Goal: Communication & Community: Share content

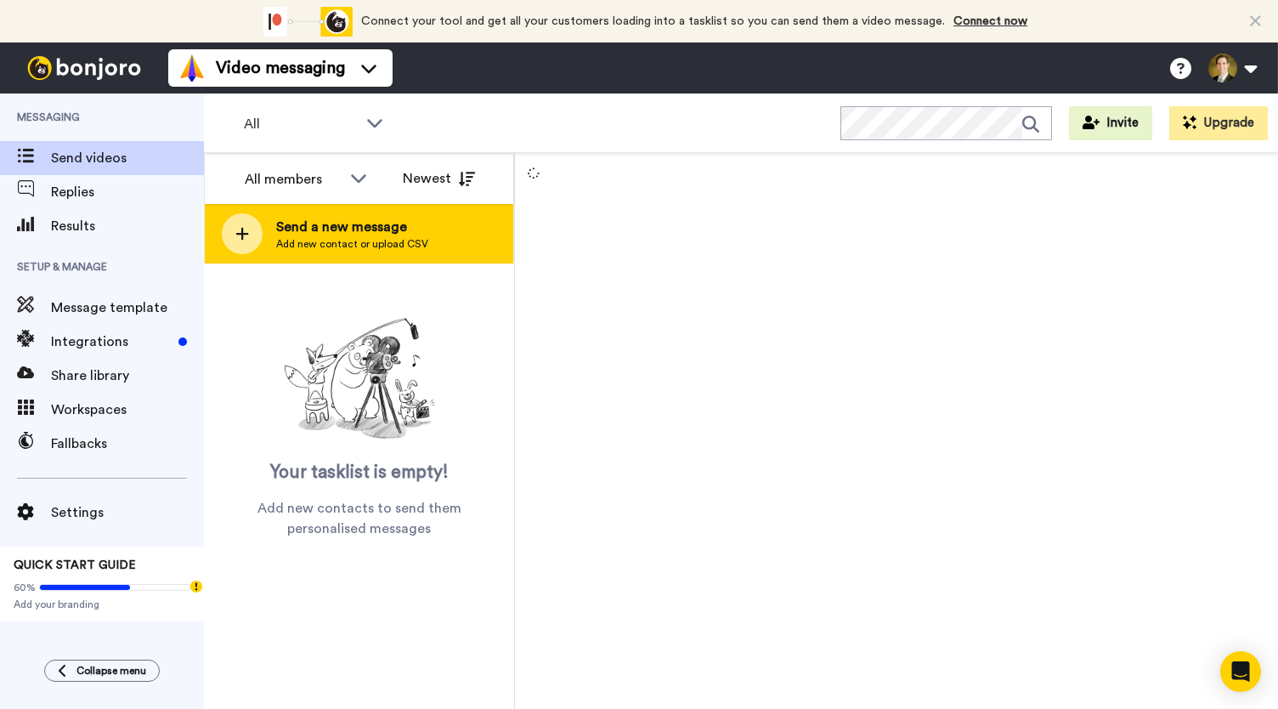
click at [242, 235] on icon at bounding box center [242, 234] width 13 height 13
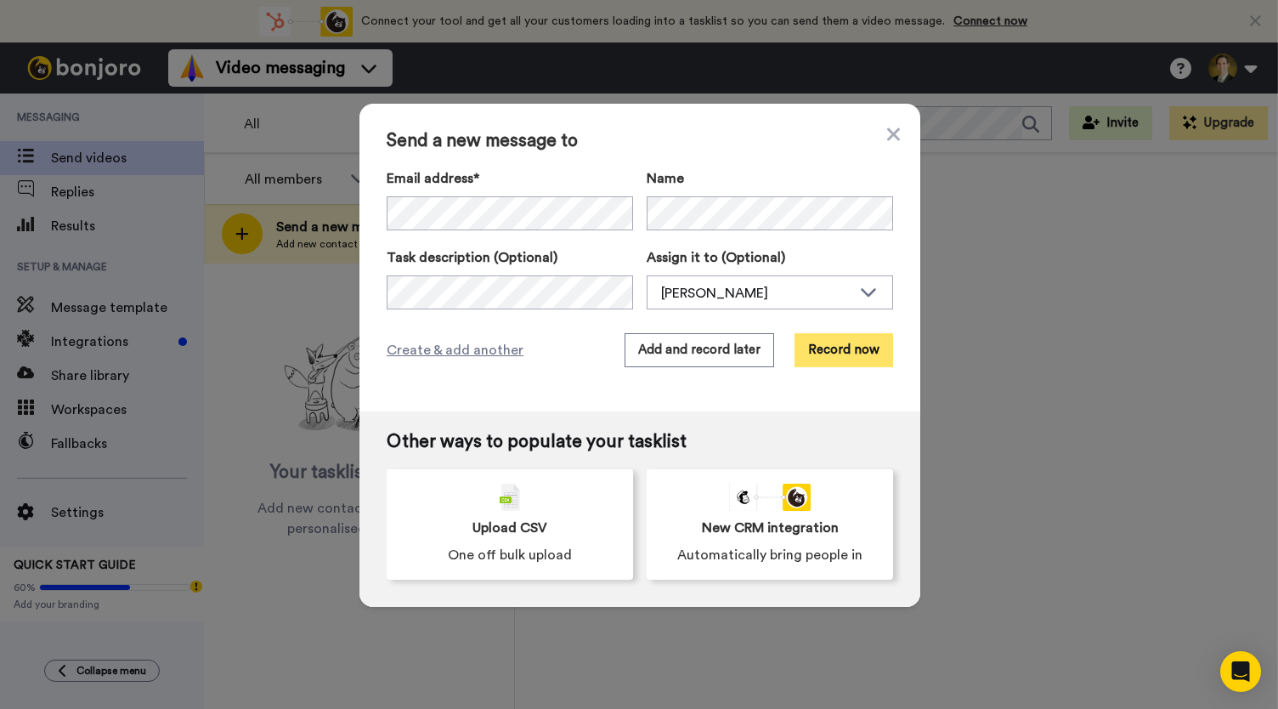
click at [822, 346] on button "Record now" at bounding box center [843, 350] width 99 height 34
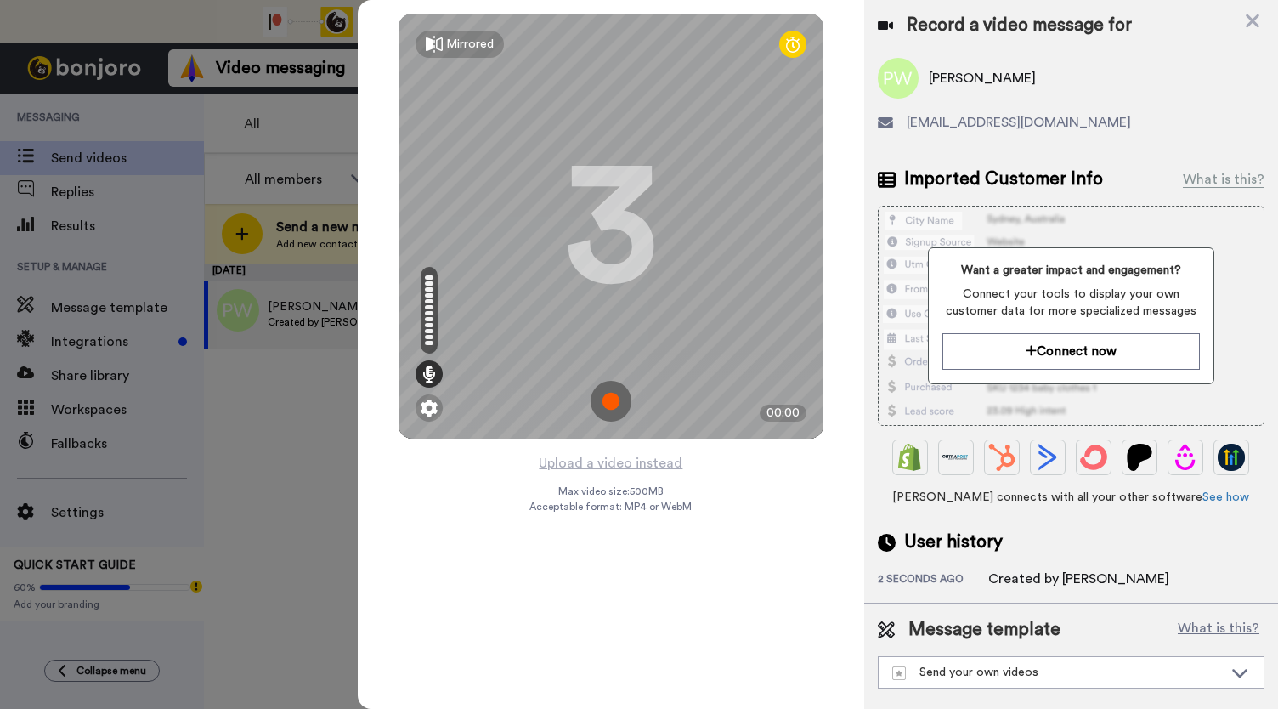
click at [609, 402] on img at bounding box center [610, 401] width 41 height 41
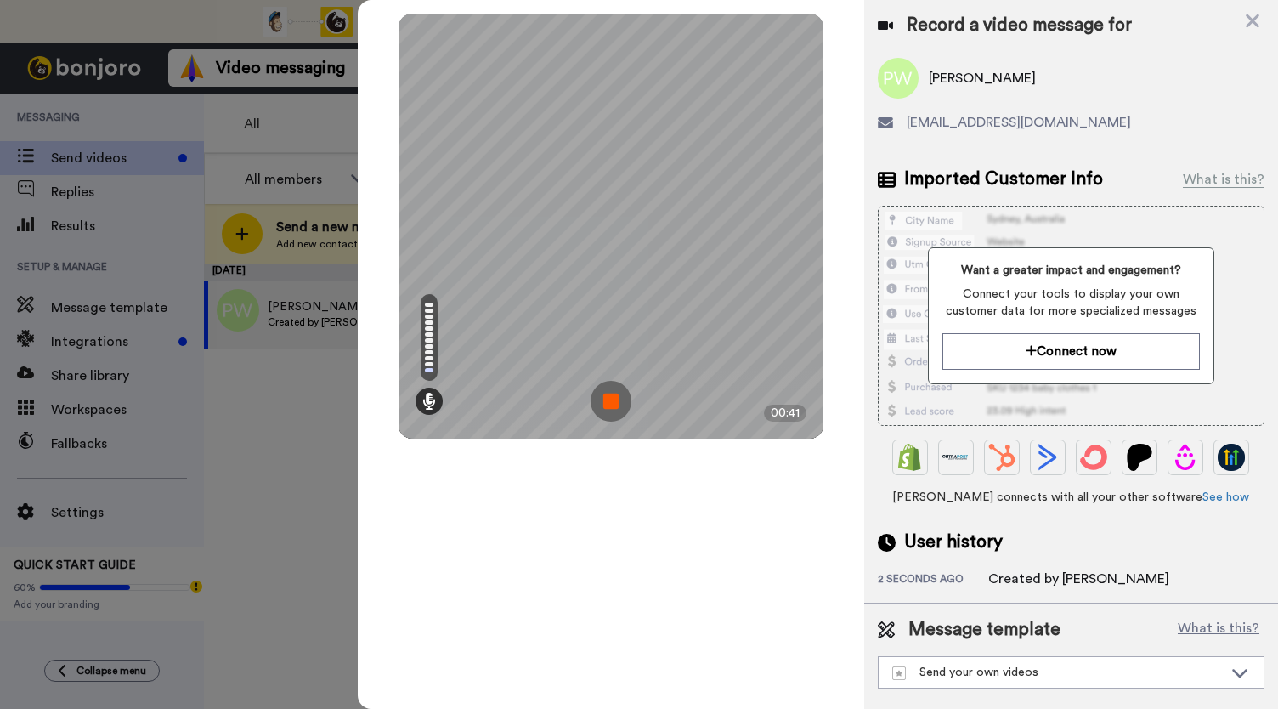
click at [608, 402] on img at bounding box center [610, 401] width 41 height 41
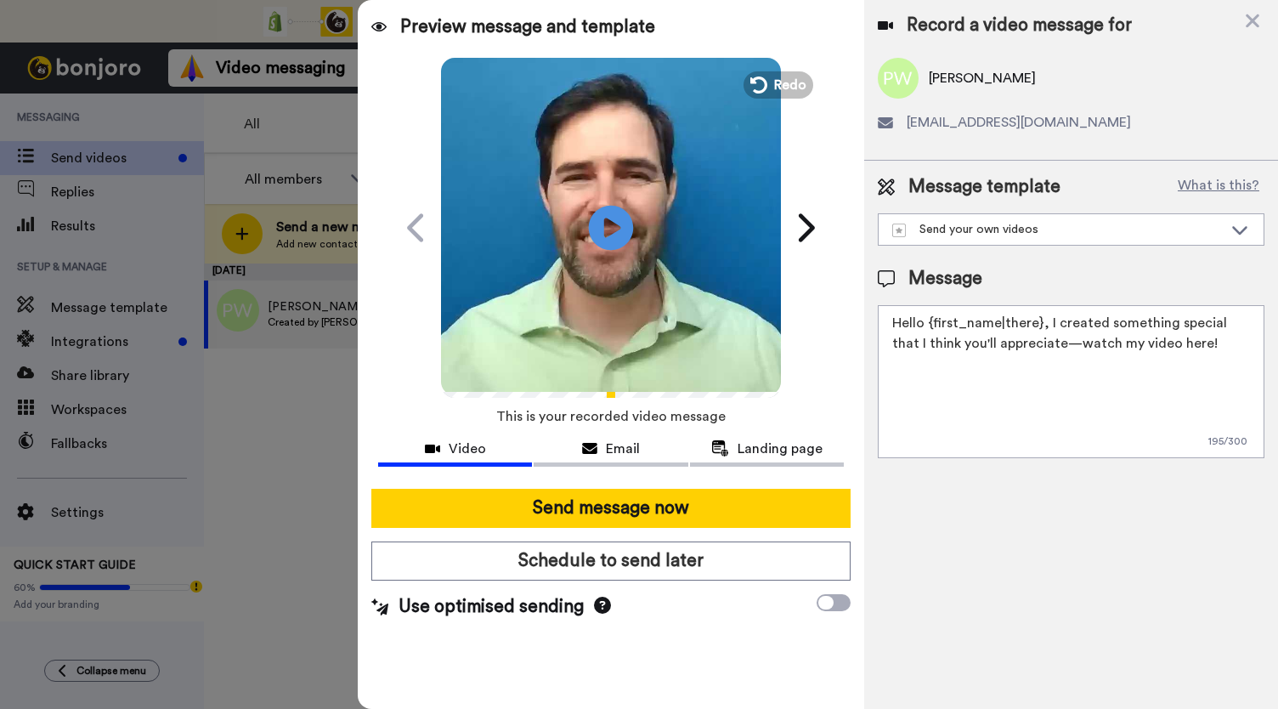
click at [603, 239] on icon at bounding box center [611, 227] width 45 height 45
click at [624, 453] on span "Email" at bounding box center [623, 448] width 34 height 20
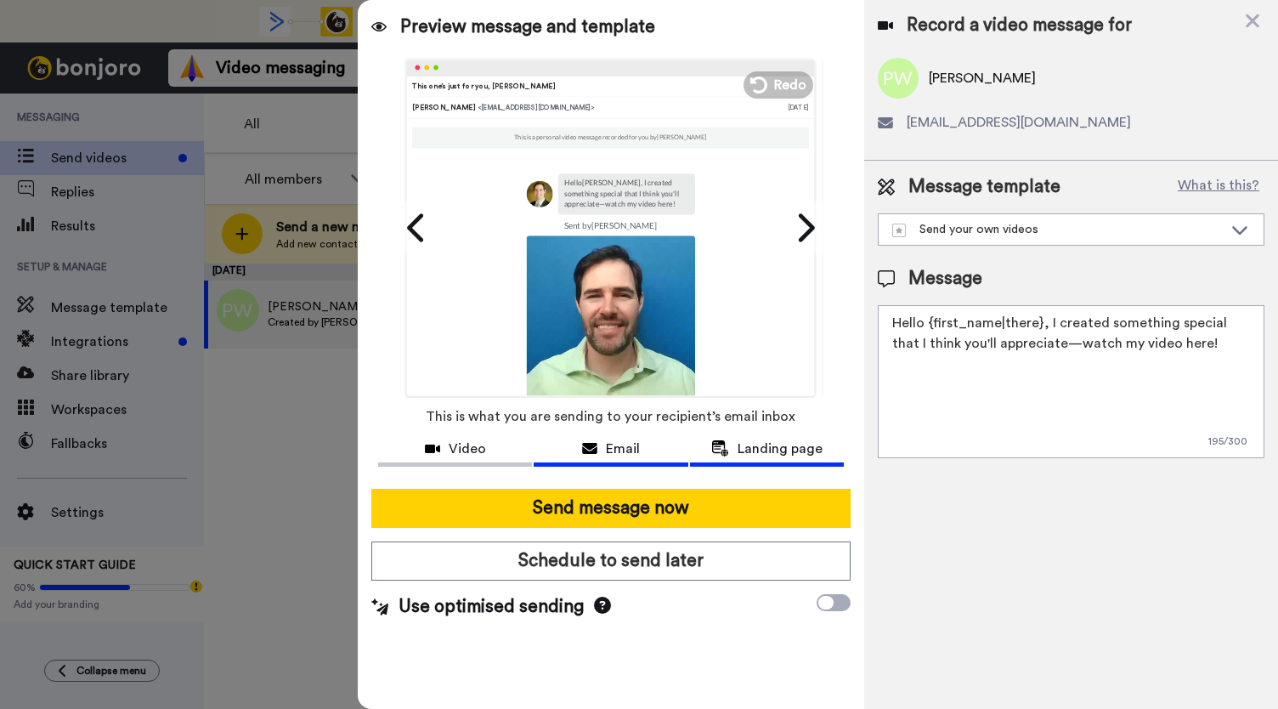
click at [777, 451] on span "Landing page" at bounding box center [779, 448] width 85 height 20
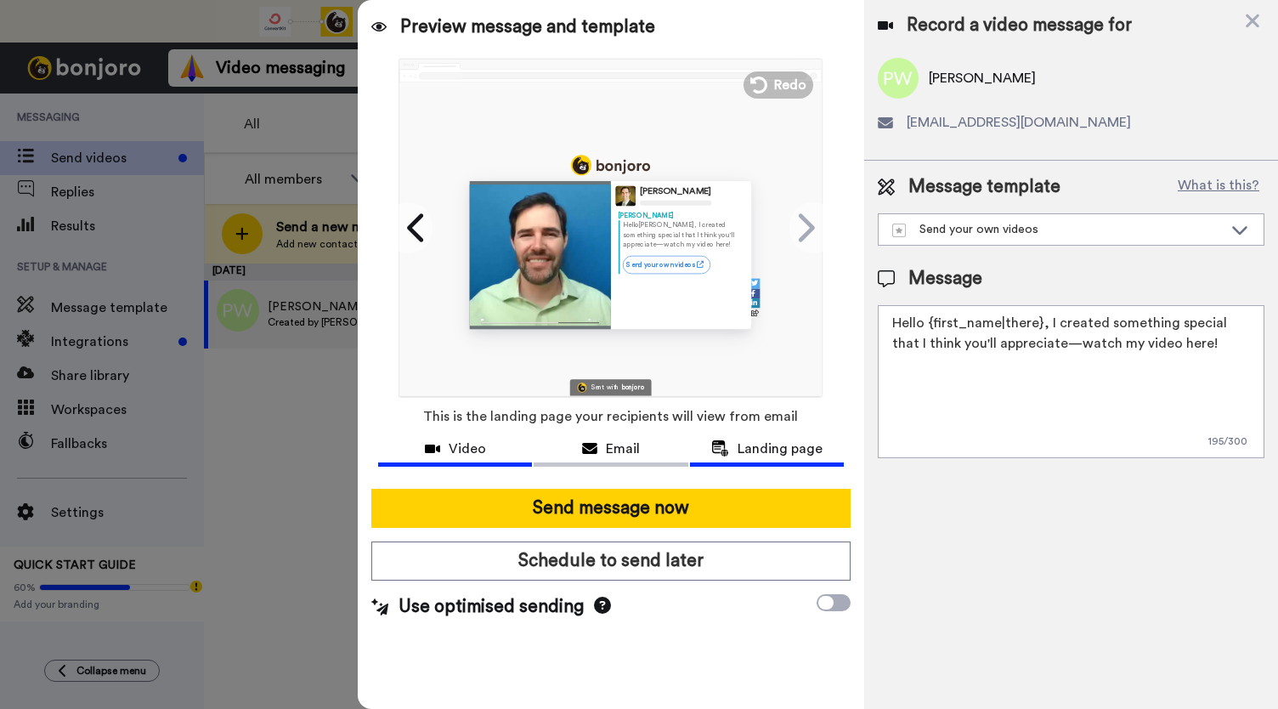
click at [457, 451] on span "Video" at bounding box center [467, 448] width 37 height 20
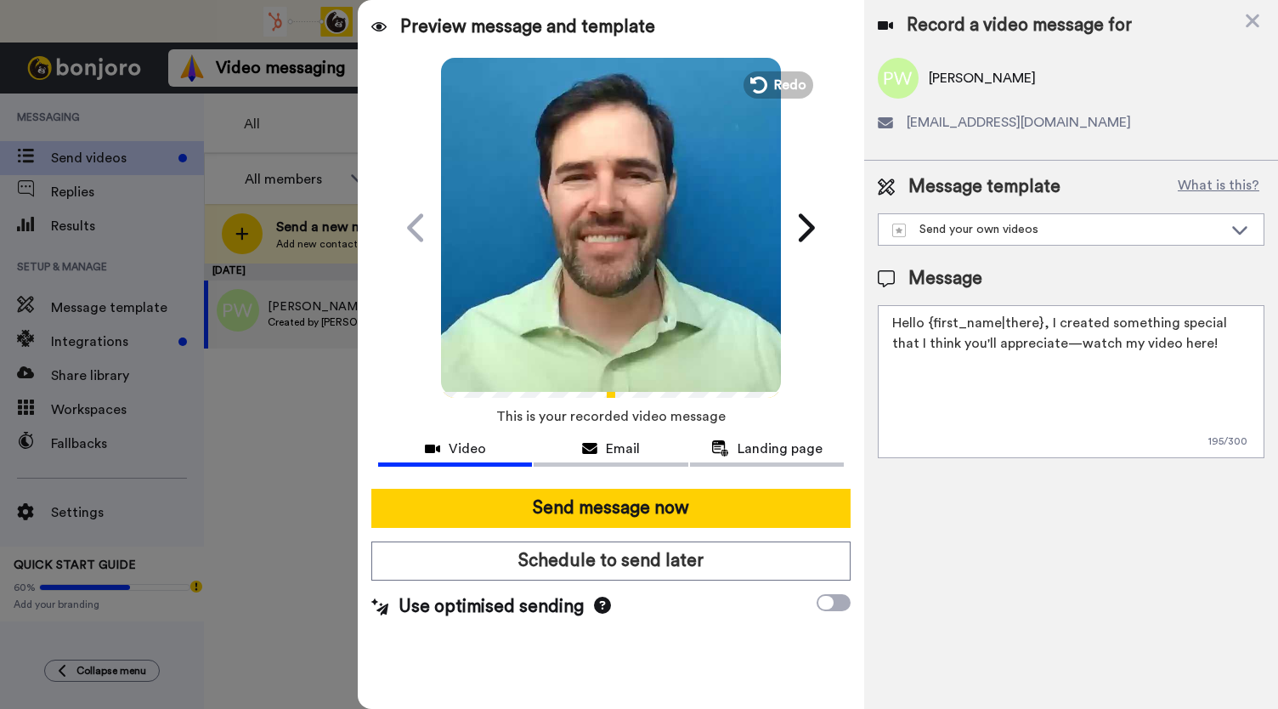
click at [587, 261] on video at bounding box center [611, 225] width 340 height 340
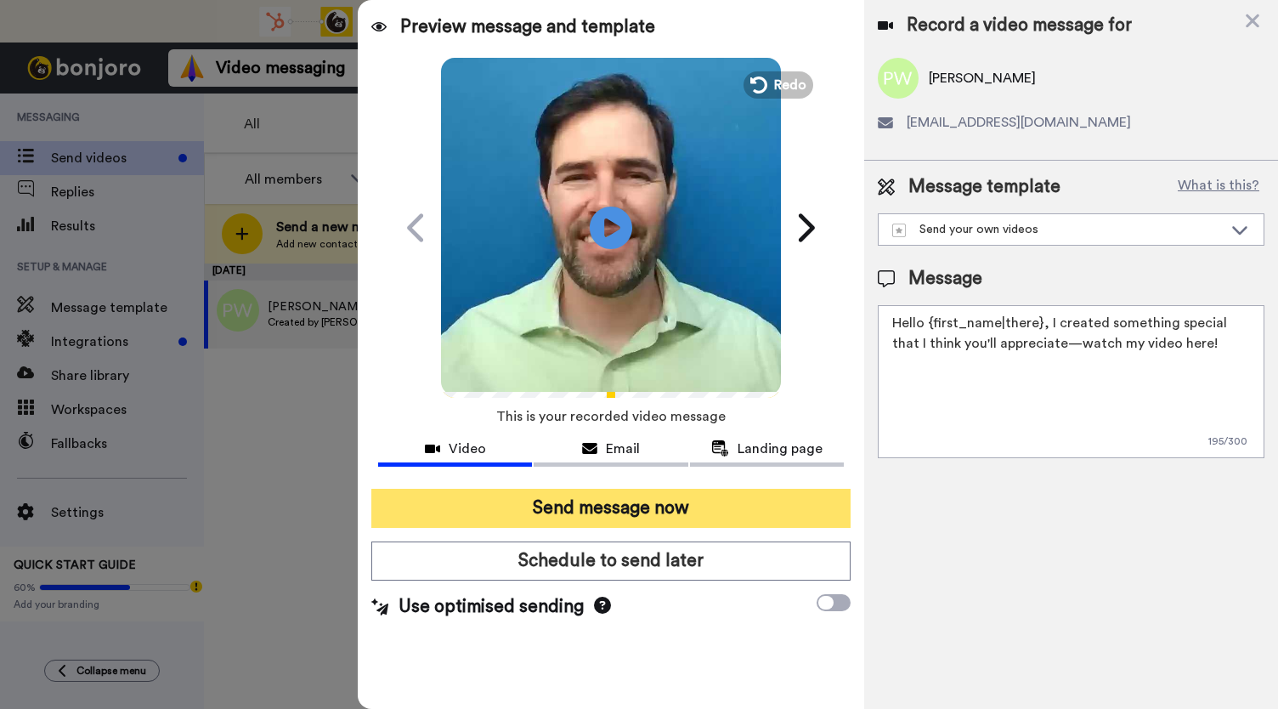
click at [617, 519] on button "Send message now" at bounding box center [610, 508] width 479 height 39
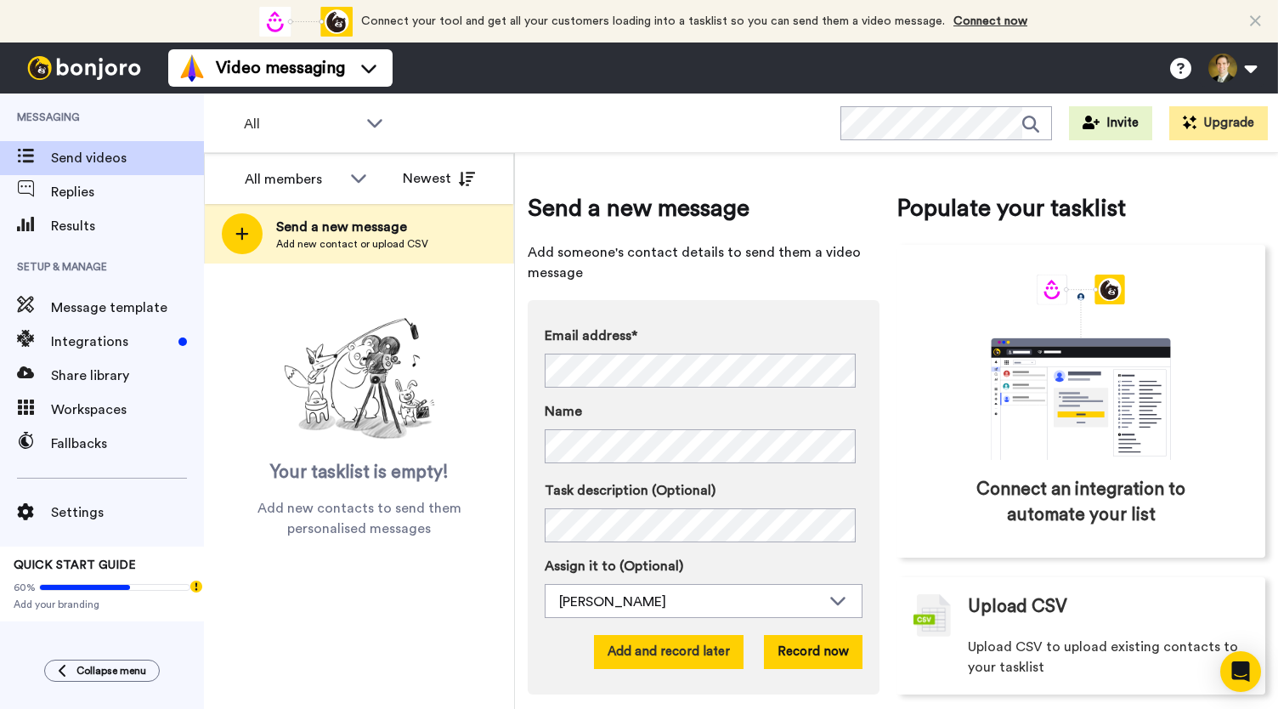
click at [641, 648] on button "Add and record later" at bounding box center [669, 652] width 150 height 34
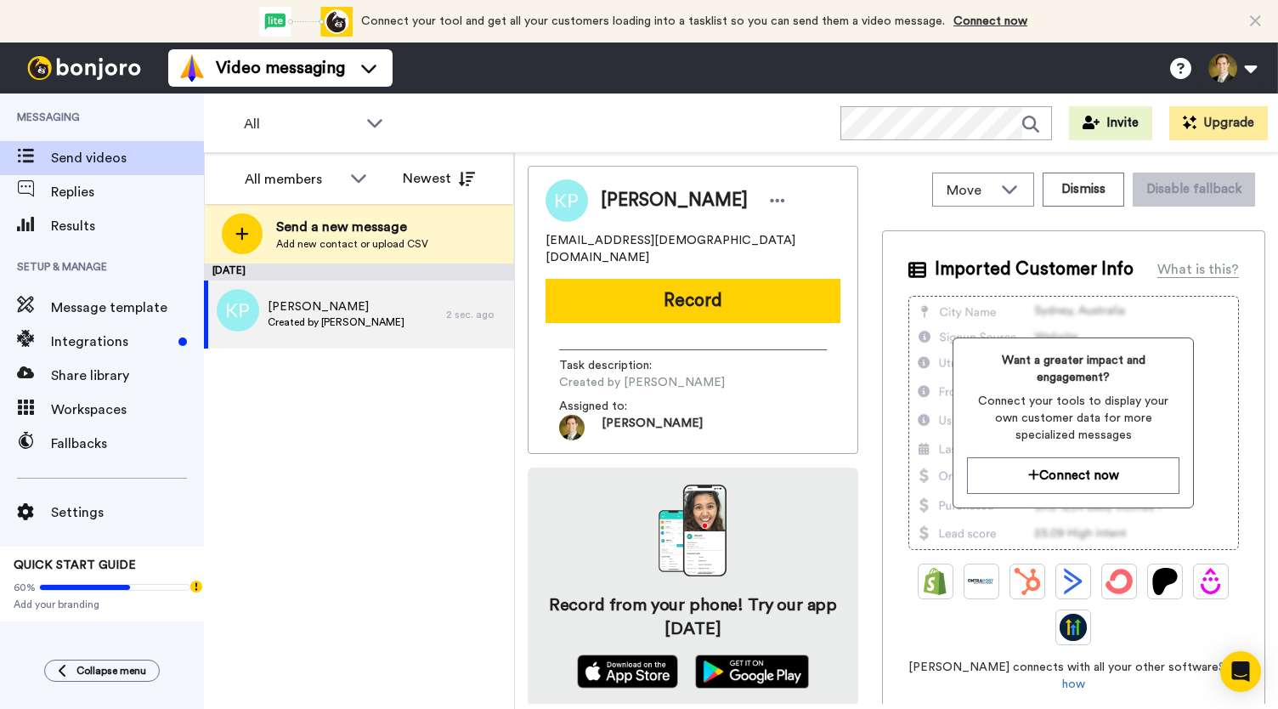
click at [674, 285] on button "Record" at bounding box center [692, 301] width 295 height 44
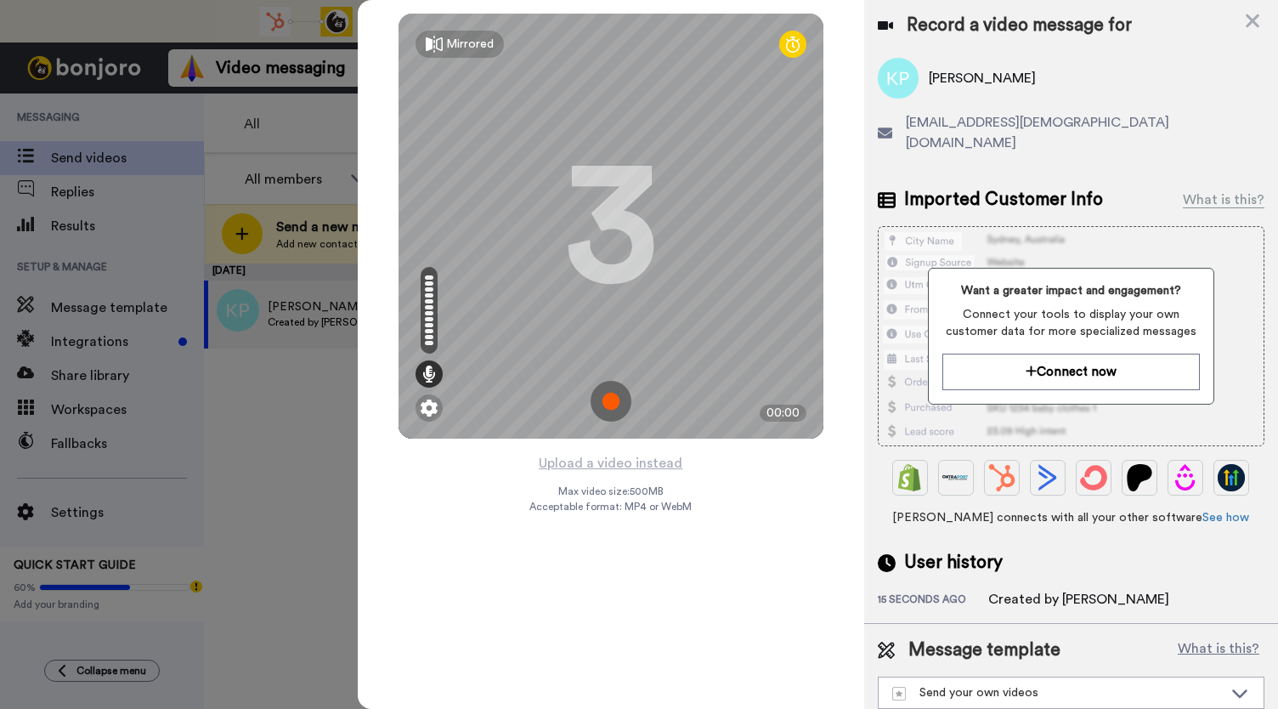
click at [607, 393] on img at bounding box center [610, 401] width 41 height 41
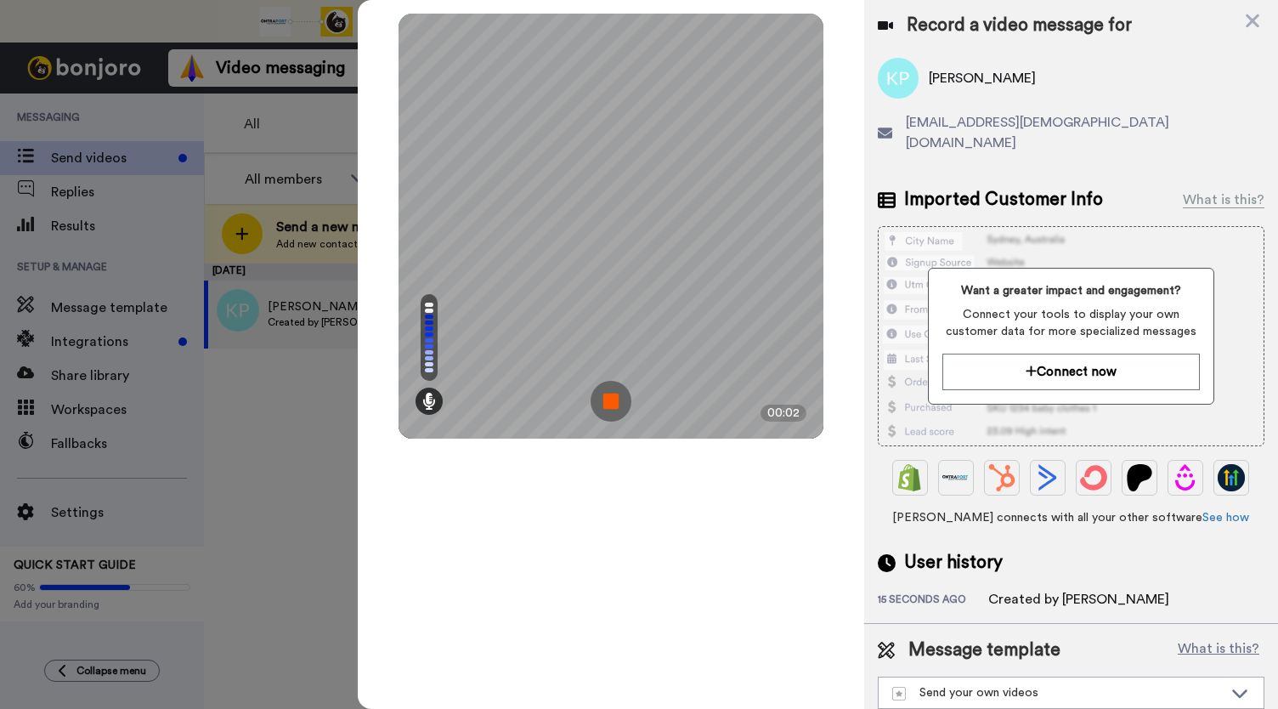
click at [607, 393] on img at bounding box center [610, 401] width 41 height 41
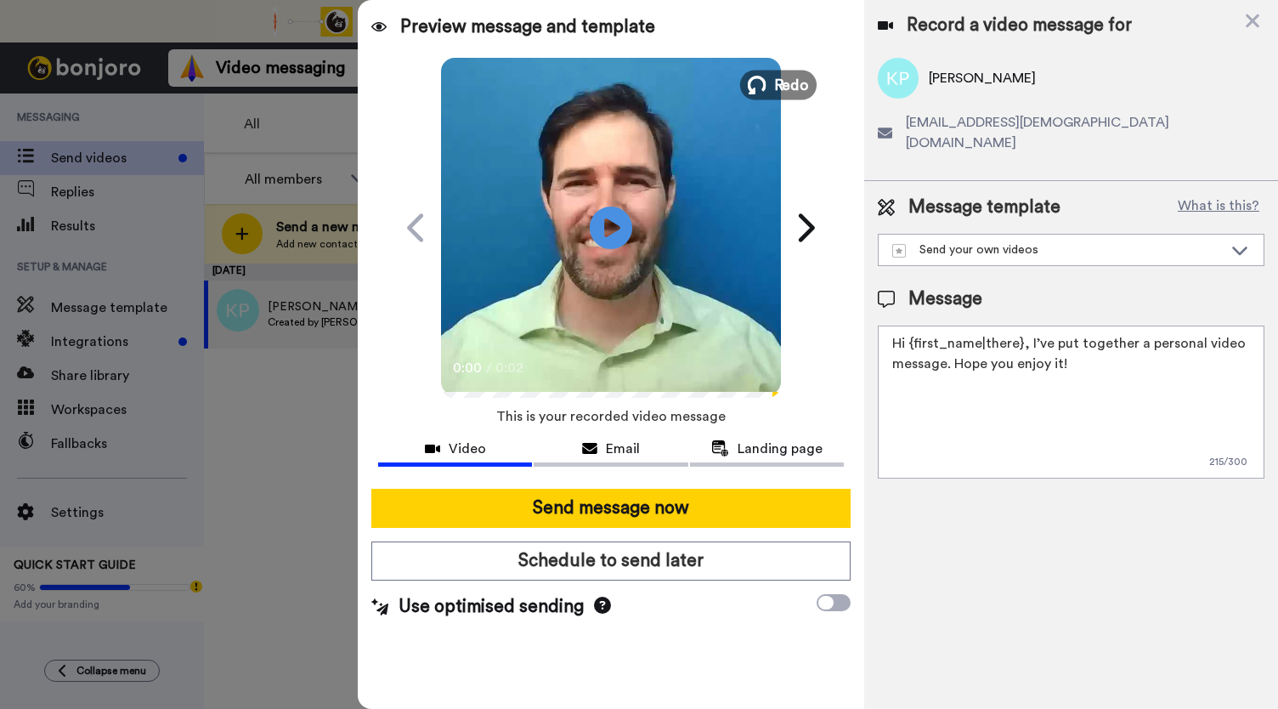
click at [773, 74] on button "Redo" at bounding box center [778, 85] width 76 height 30
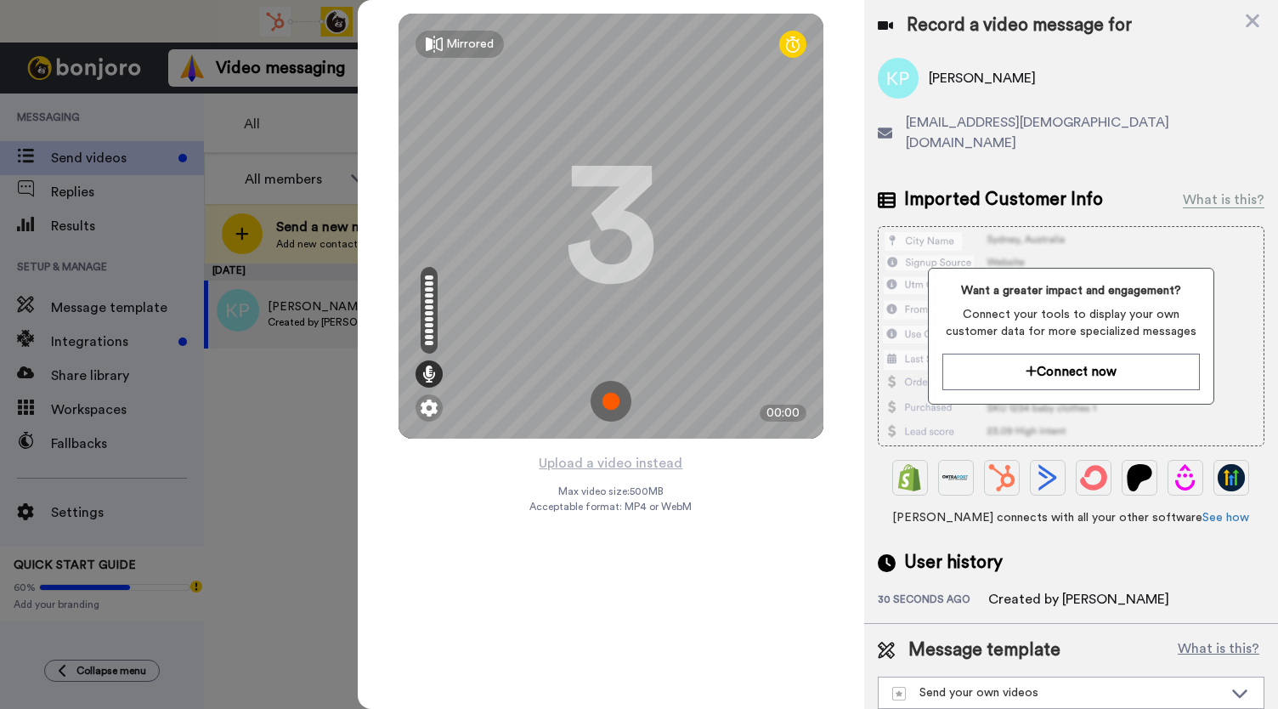
click at [620, 402] on img at bounding box center [610, 401] width 41 height 41
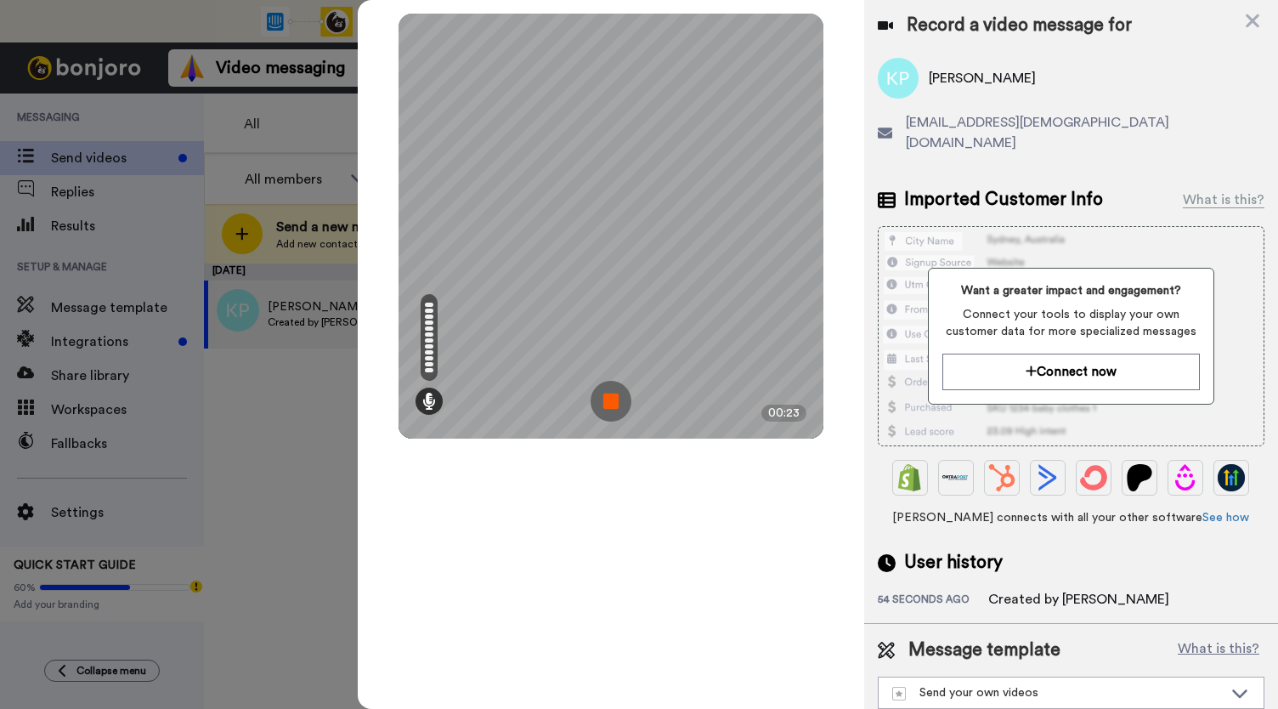
click at [620, 402] on img at bounding box center [610, 401] width 41 height 41
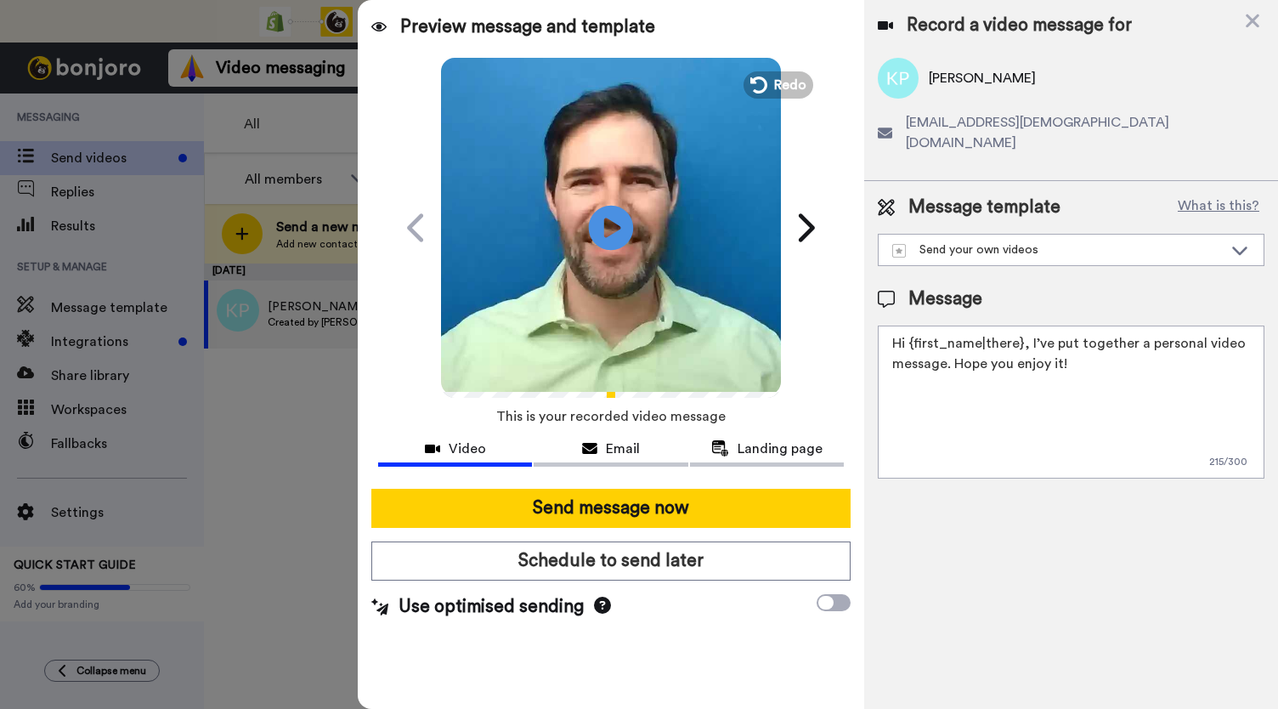
click at [598, 236] on icon at bounding box center [611, 227] width 45 height 45
click at [632, 452] on span "Email" at bounding box center [623, 448] width 34 height 20
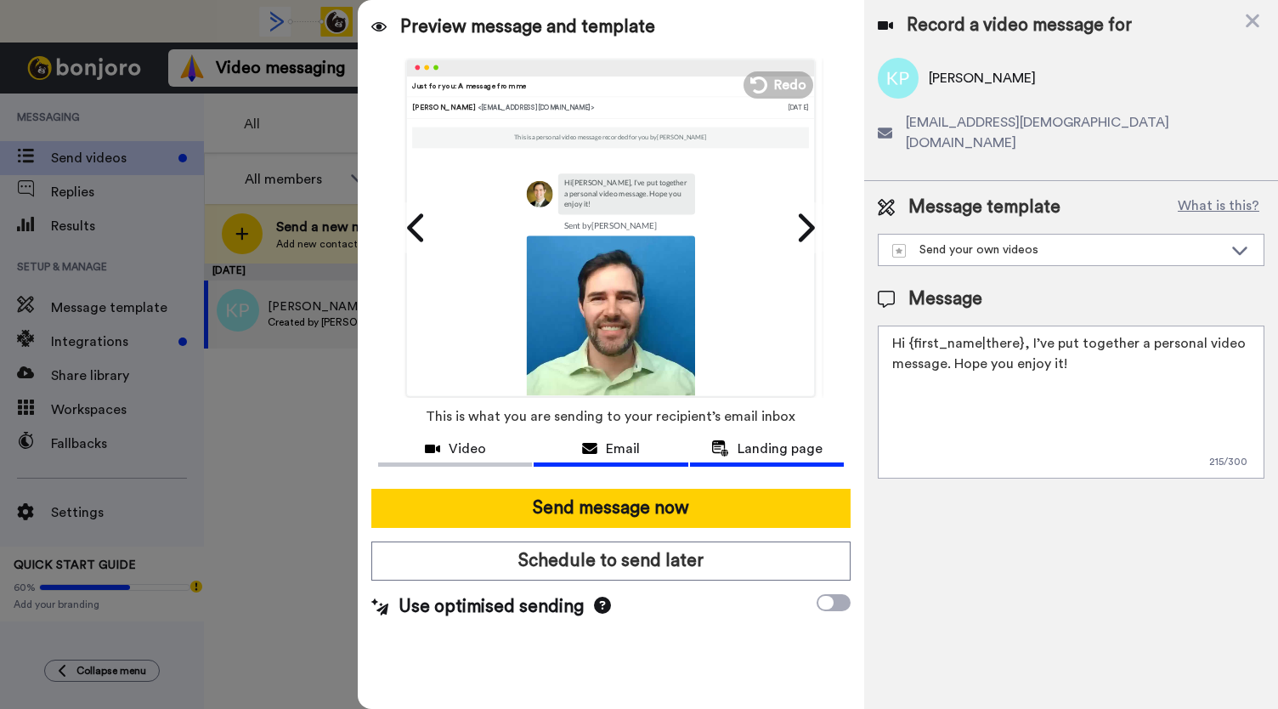
click at [739, 449] on span "Landing page" at bounding box center [779, 448] width 85 height 20
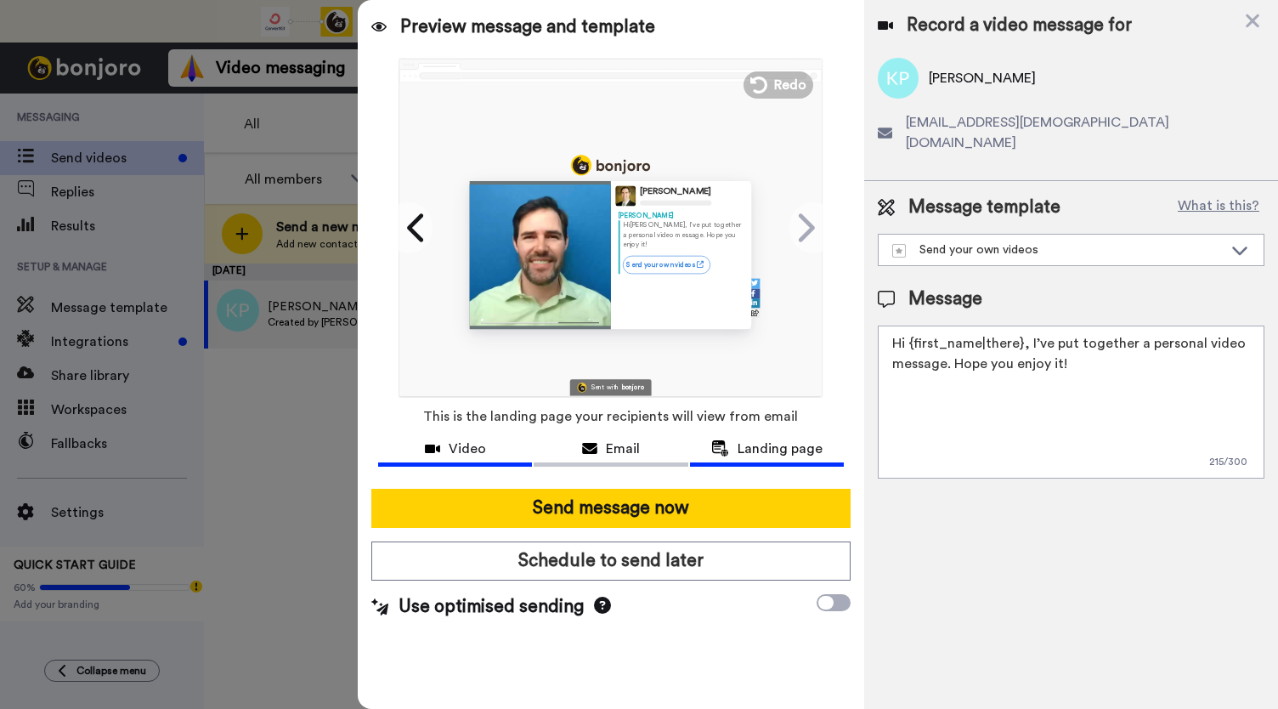
click at [438, 443] on icon at bounding box center [432, 449] width 15 height 14
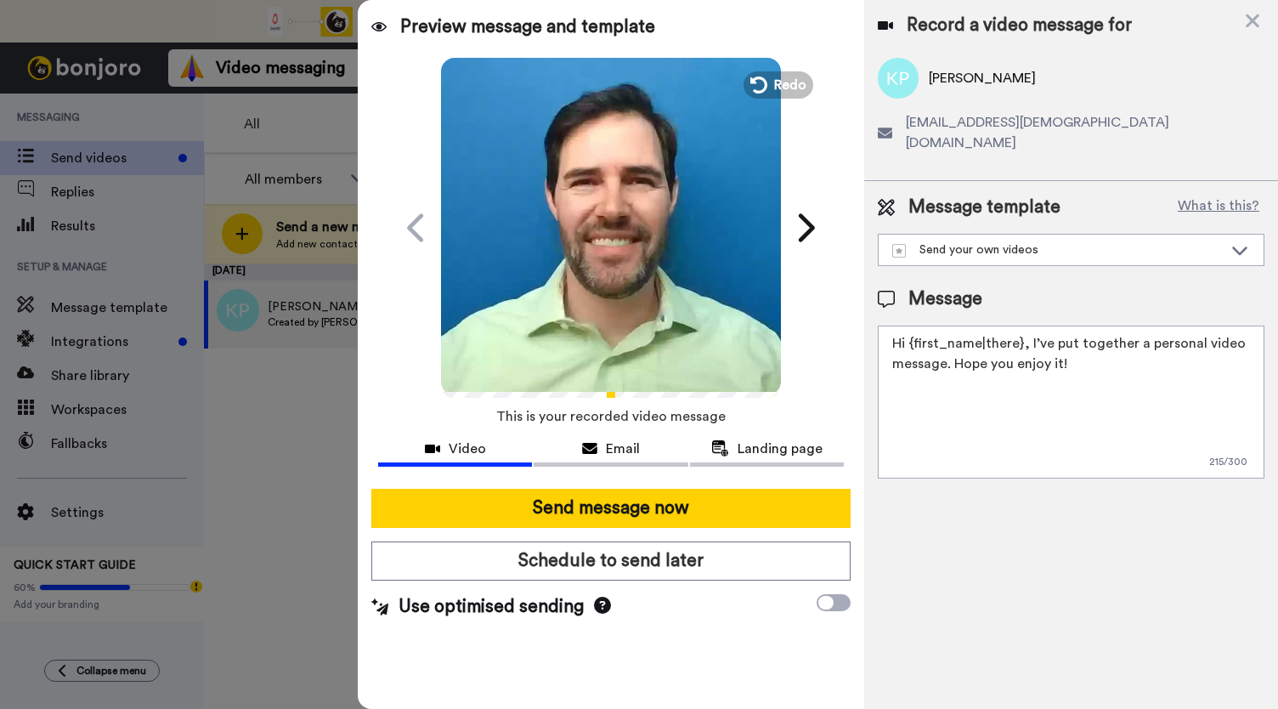
click at [591, 251] on icon "Play/Pause" at bounding box center [611, 227] width 45 height 81
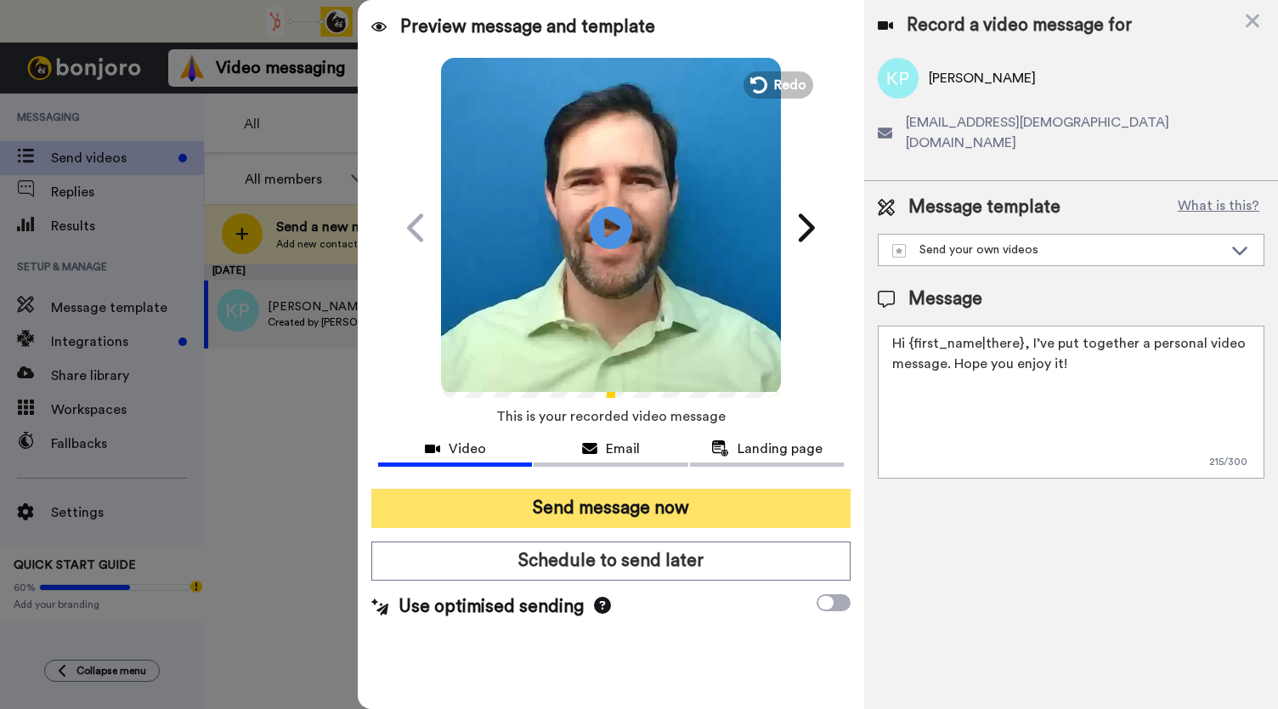
click at [561, 511] on button "Send message now" at bounding box center [610, 508] width 479 height 39
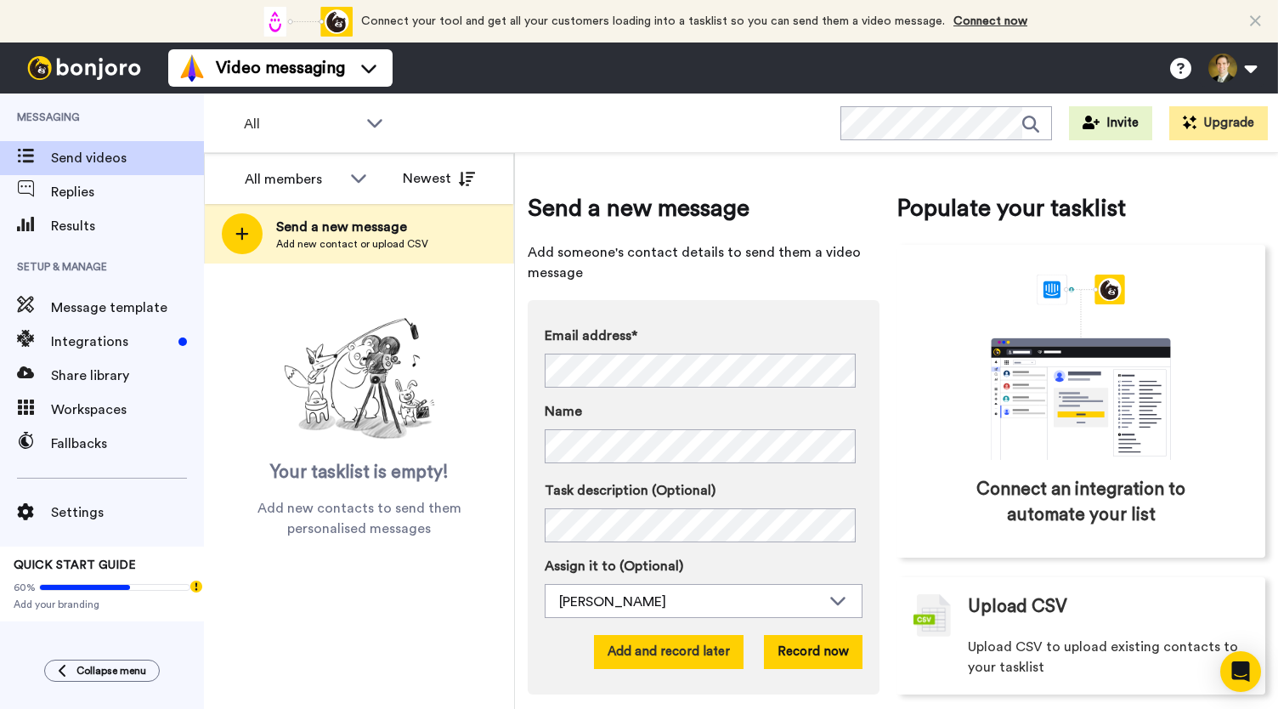
click at [646, 660] on button "Add and record later" at bounding box center [669, 652] width 150 height 34
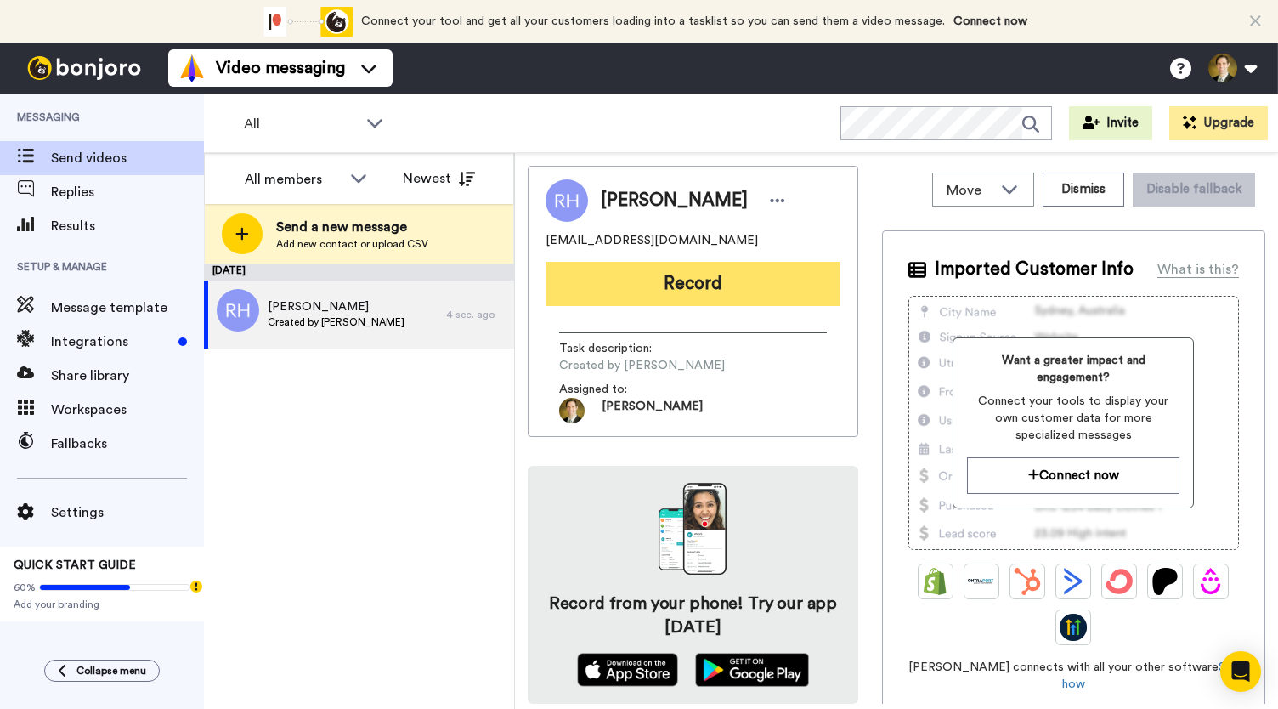
click at [686, 286] on button "Record" at bounding box center [692, 284] width 295 height 44
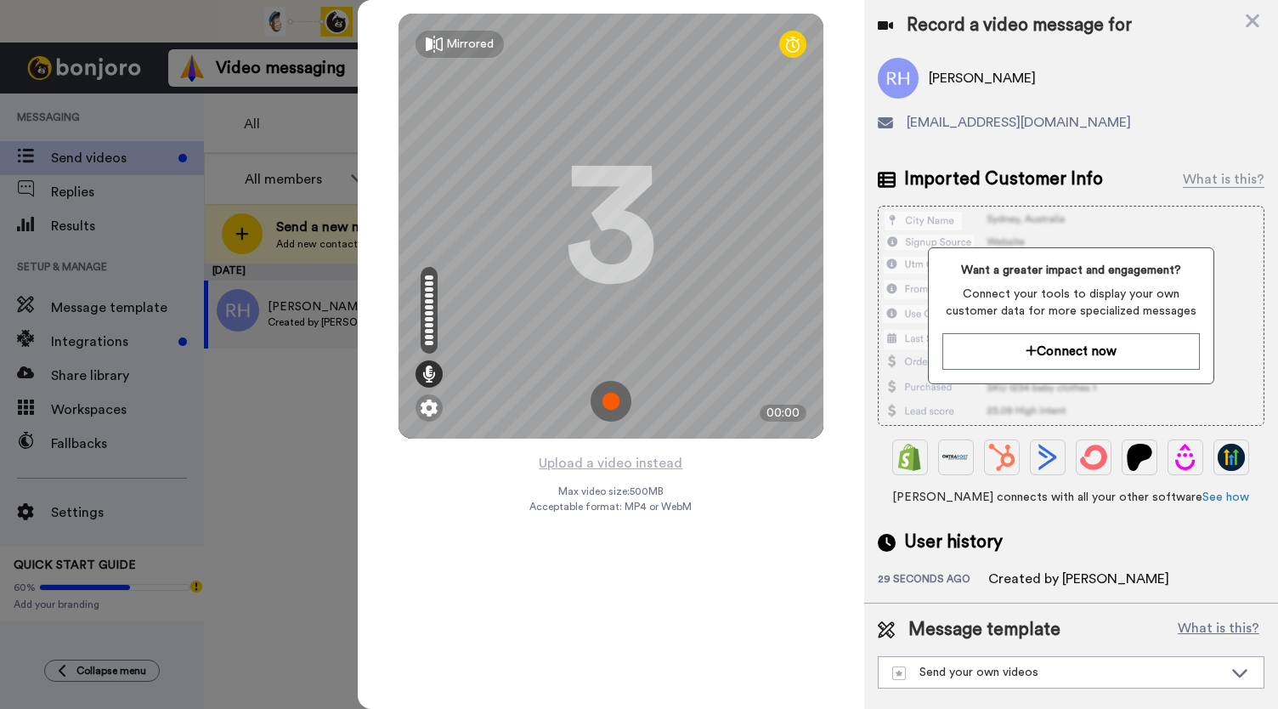
click at [605, 397] on img at bounding box center [610, 401] width 41 height 41
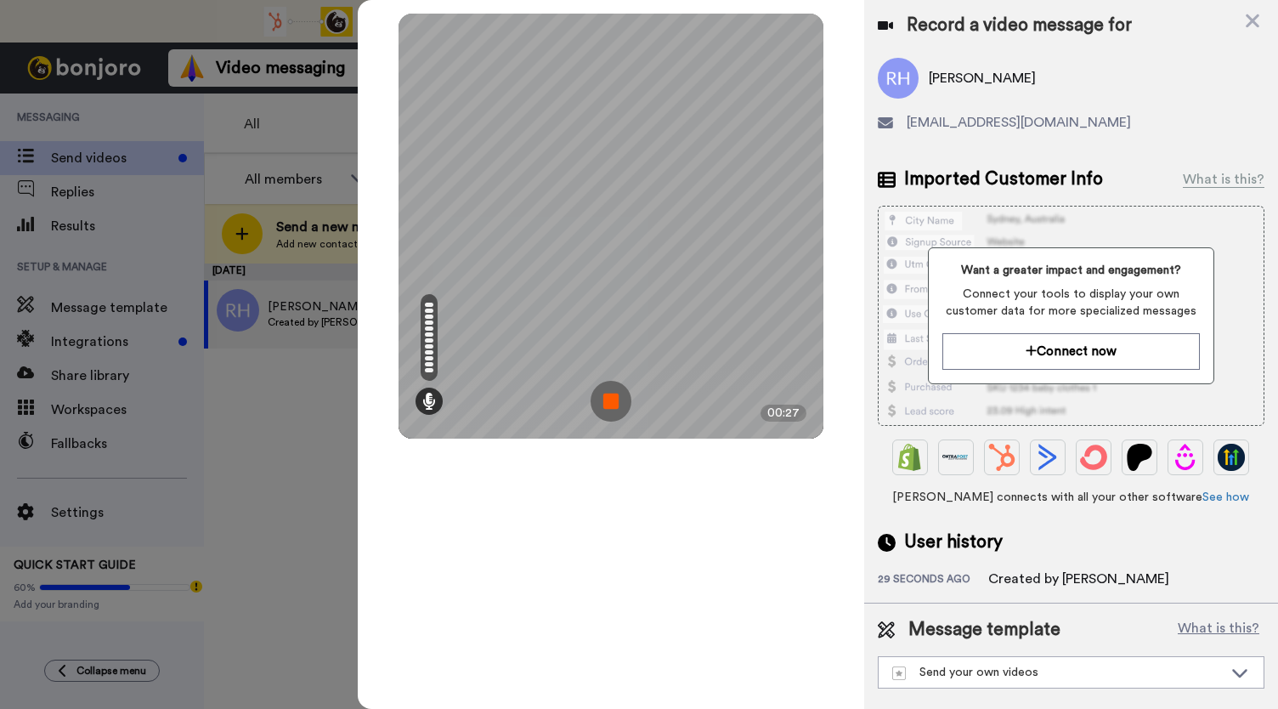
click at [605, 397] on img at bounding box center [610, 401] width 41 height 41
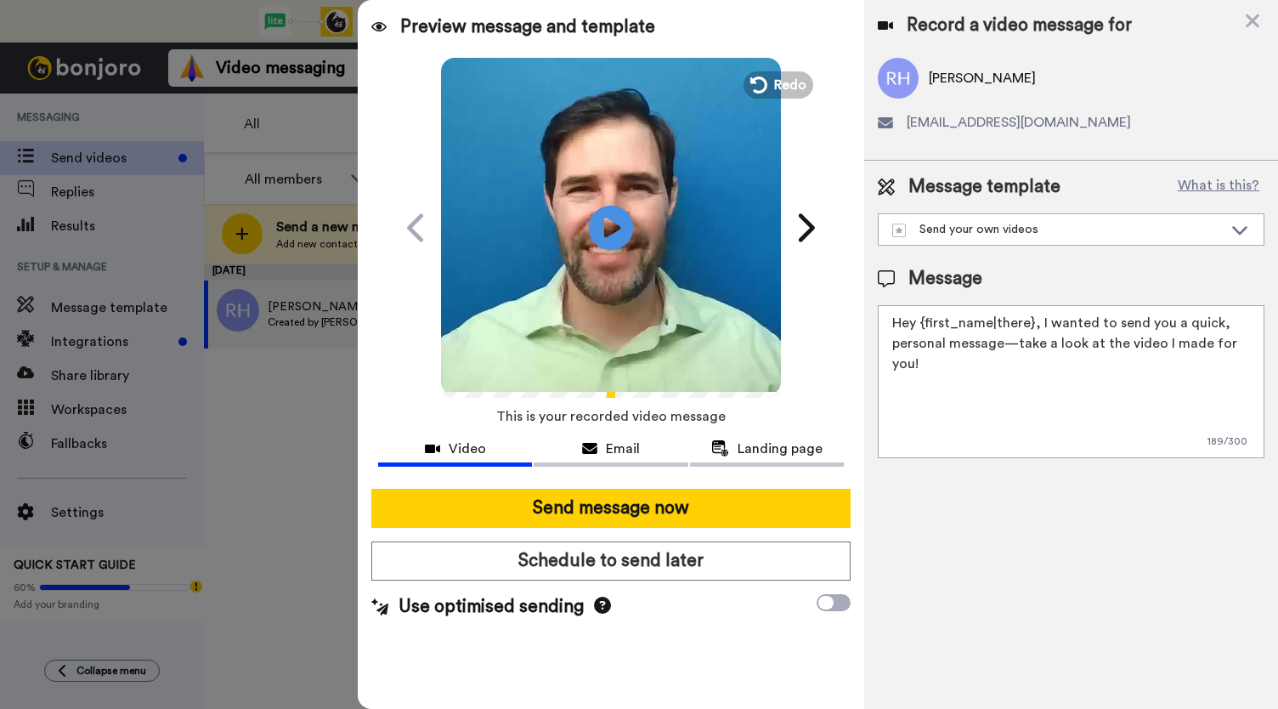
click at [601, 237] on icon at bounding box center [611, 227] width 45 height 45
click at [600, 453] on div "Email" at bounding box center [611, 448] width 154 height 20
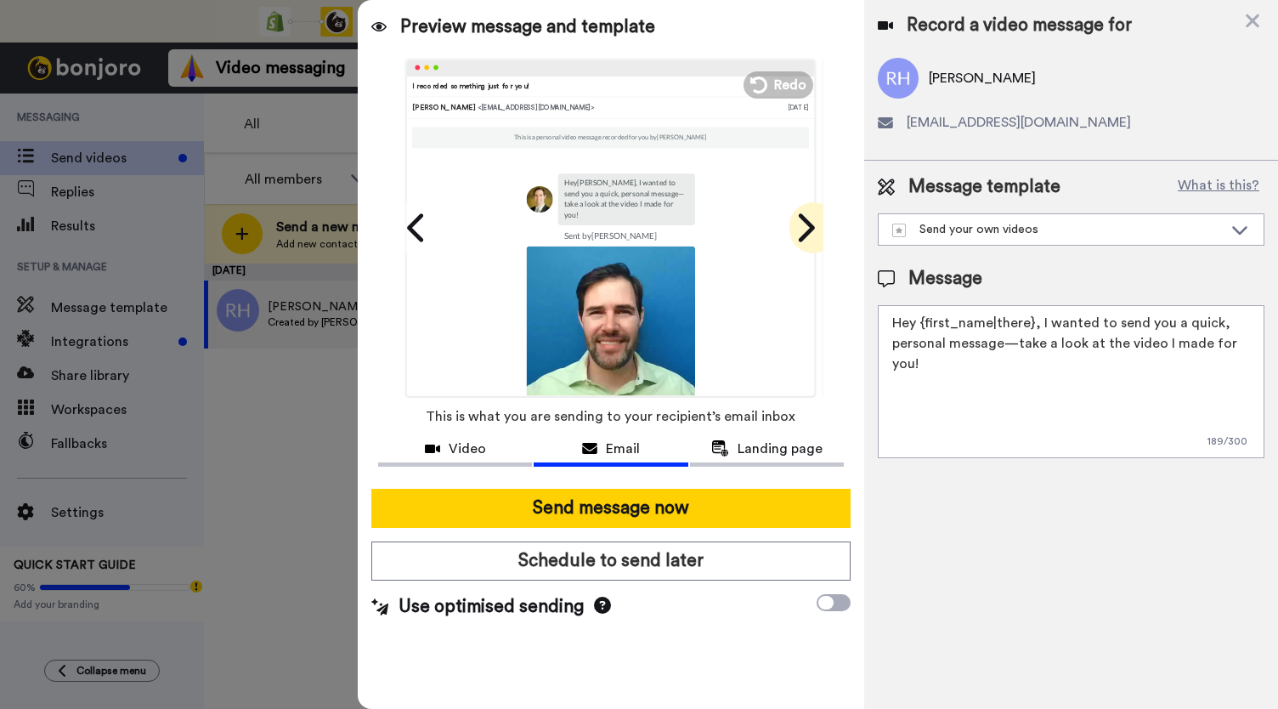
click at [794, 212] on icon at bounding box center [804, 228] width 27 height 32
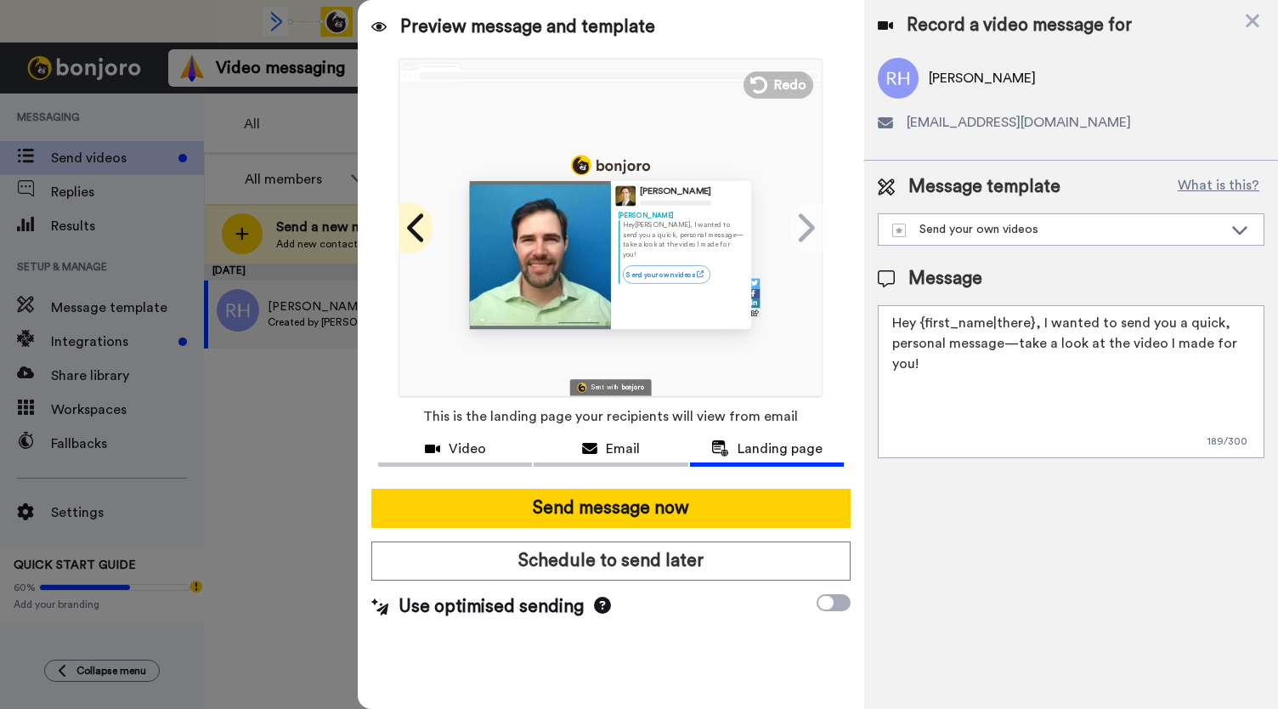
click at [398, 239] on span at bounding box center [409, 227] width 48 height 51
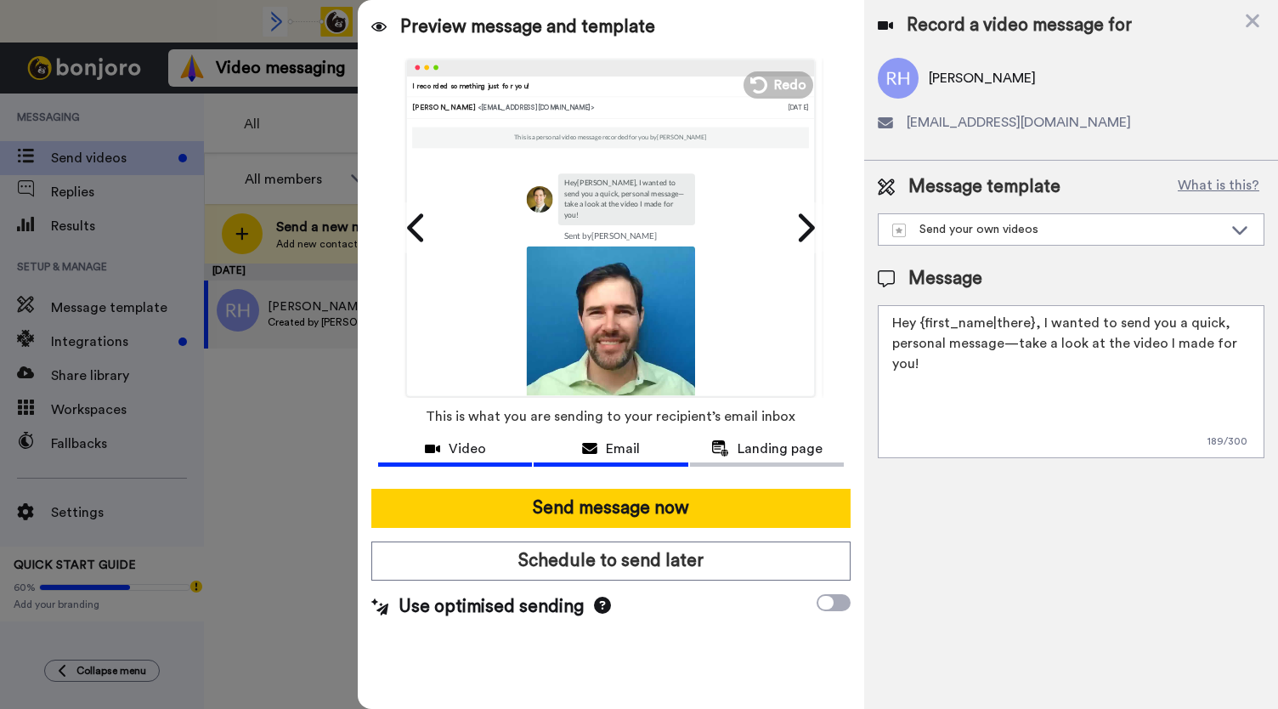
click at [448, 455] on div "Video" at bounding box center [455, 448] width 154 height 20
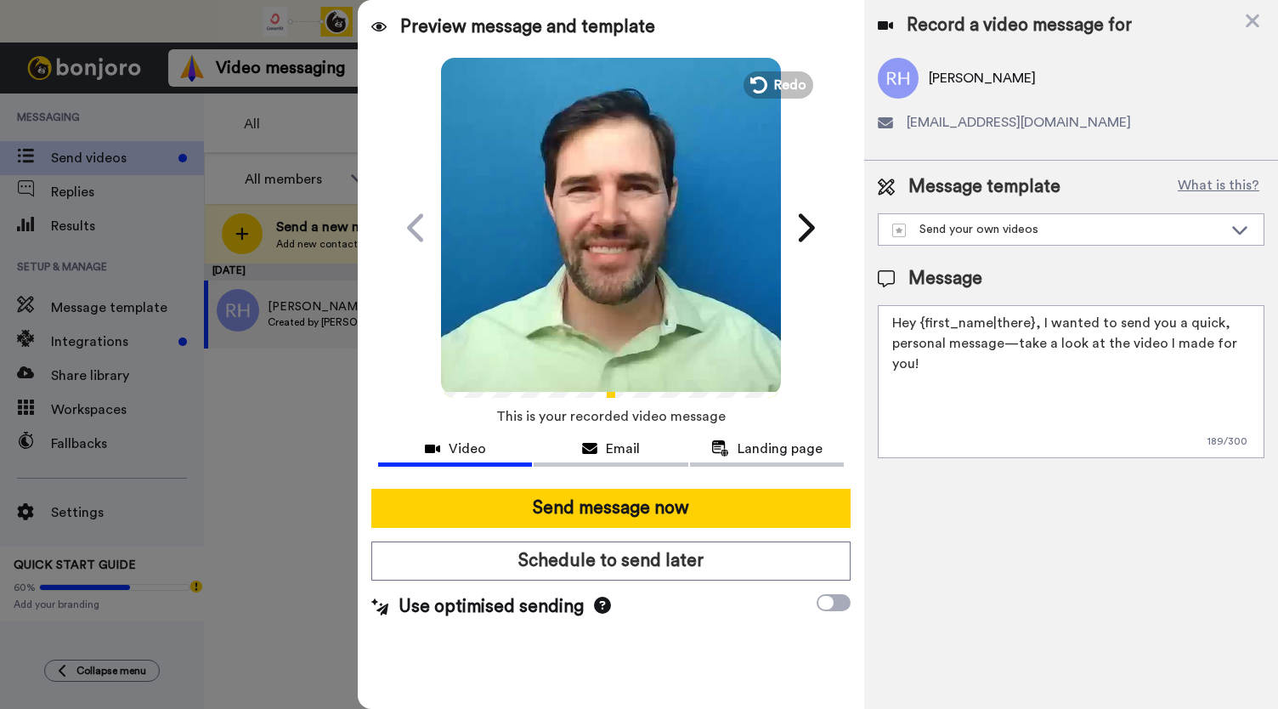
click at [598, 288] on video at bounding box center [611, 225] width 340 height 340
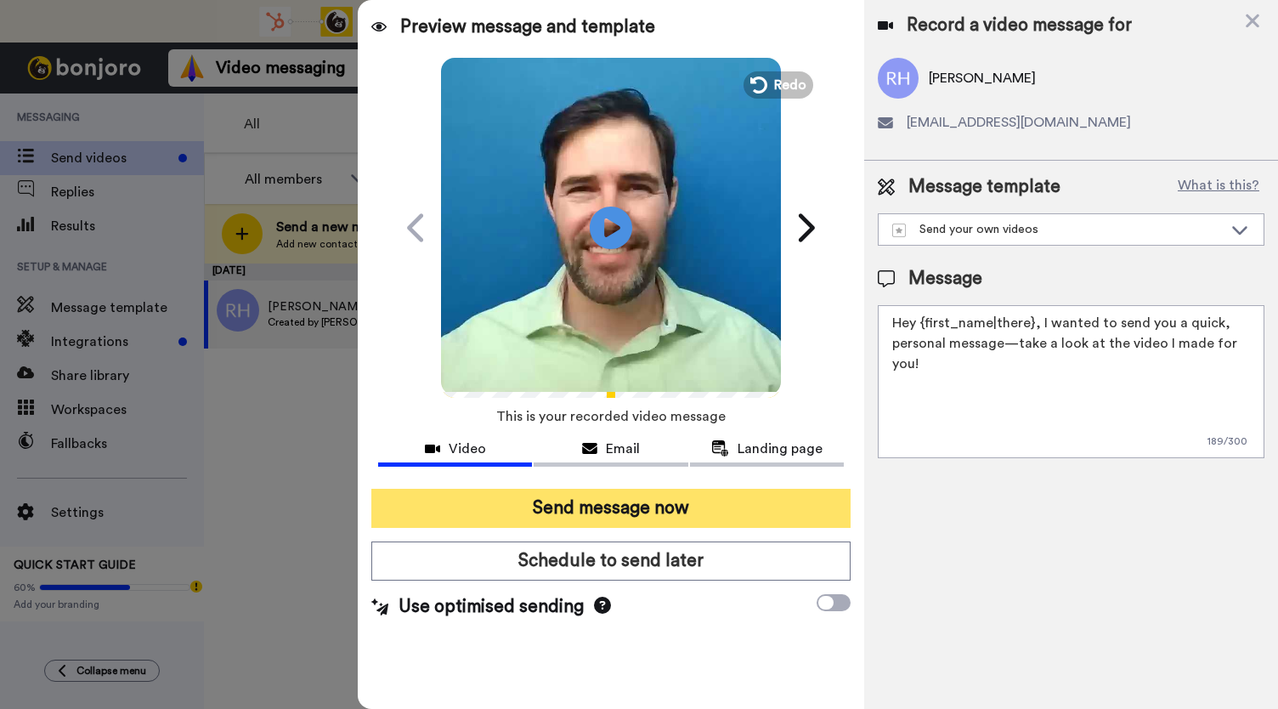
click at [597, 512] on button "Send message now" at bounding box center [610, 508] width 479 height 39
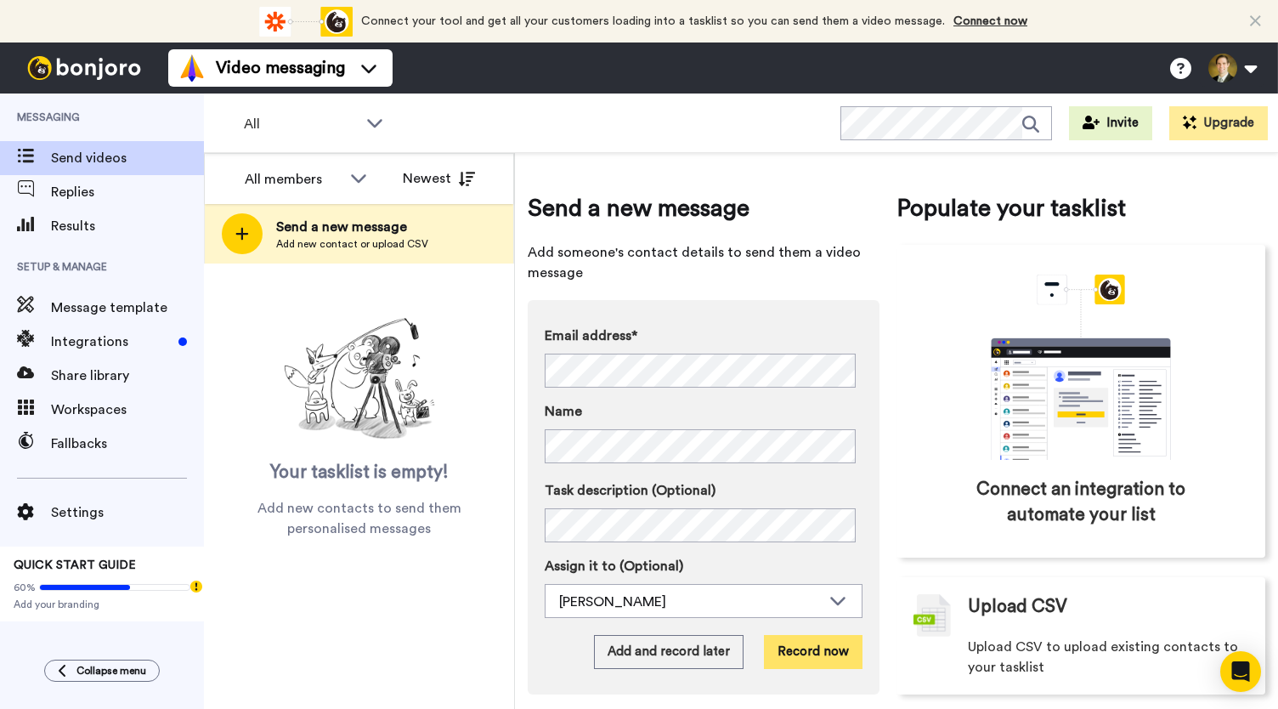
click at [776, 651] on button "Record now" at bounding box center [813, 652] width 99 height 34
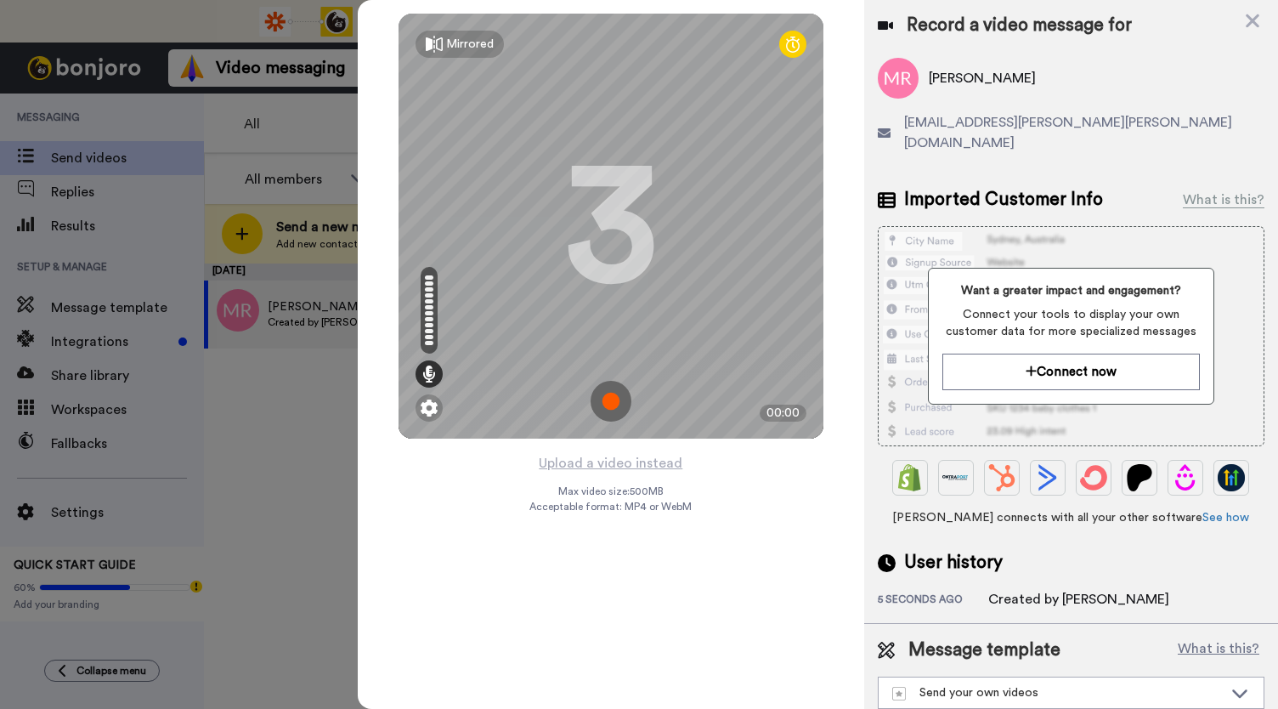
click at [613, 398] on img at bounding box center [610, 401] width 41 height 41
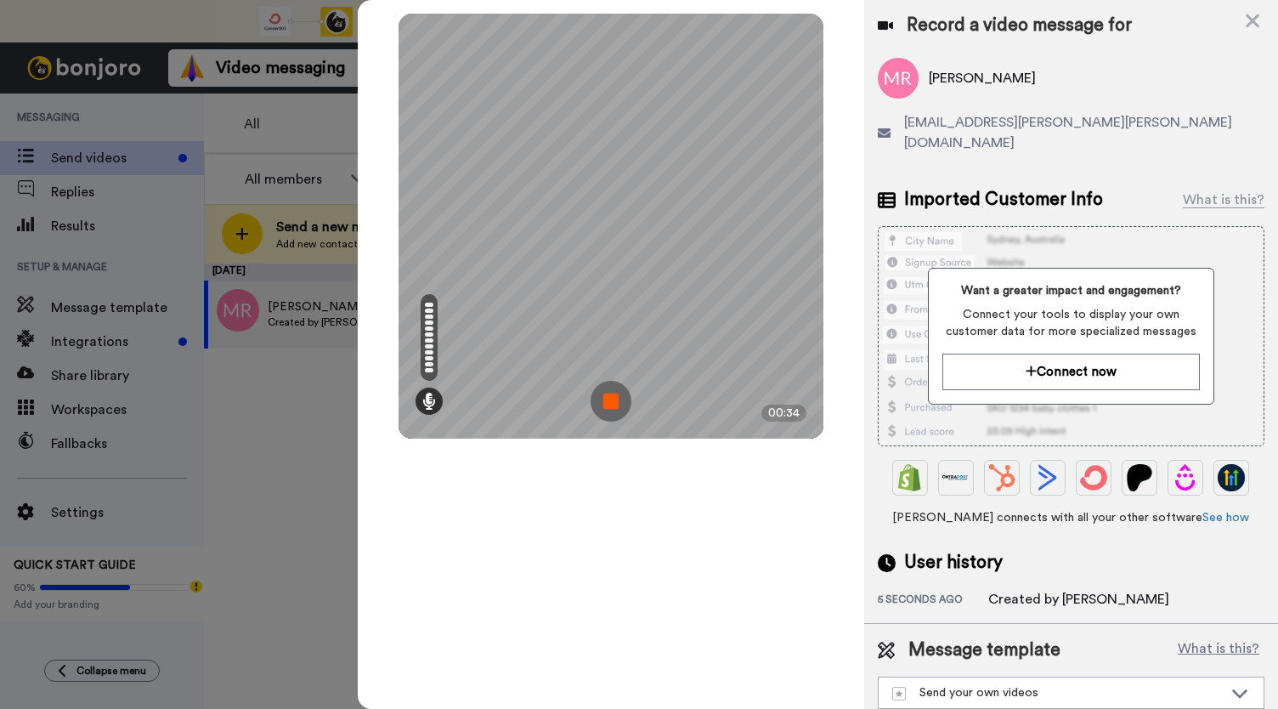
click at [613, 398] on img at bounding box center [610, 401] width 41 height 41
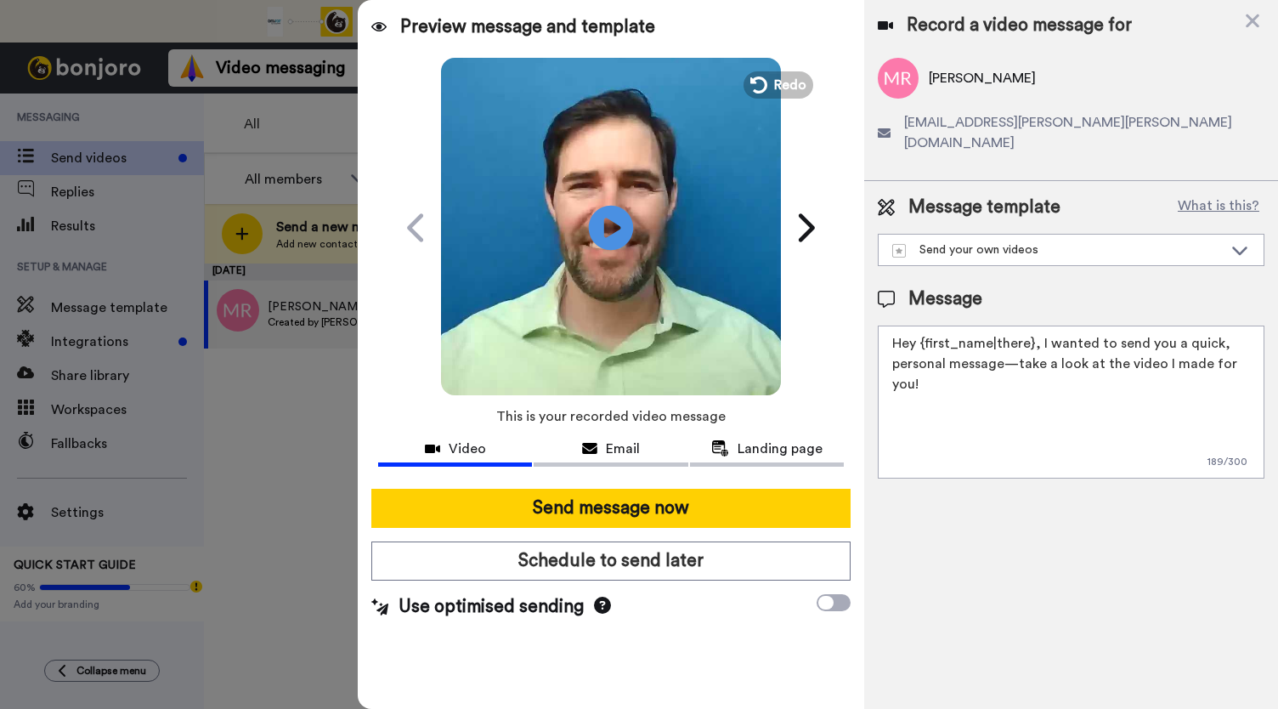
click at [612, 220] on icon at bounding box center [611, 227] width 45 height 45
click at [611, 451] on span "Email" at bounding box center [623, 448] width 34 height 20
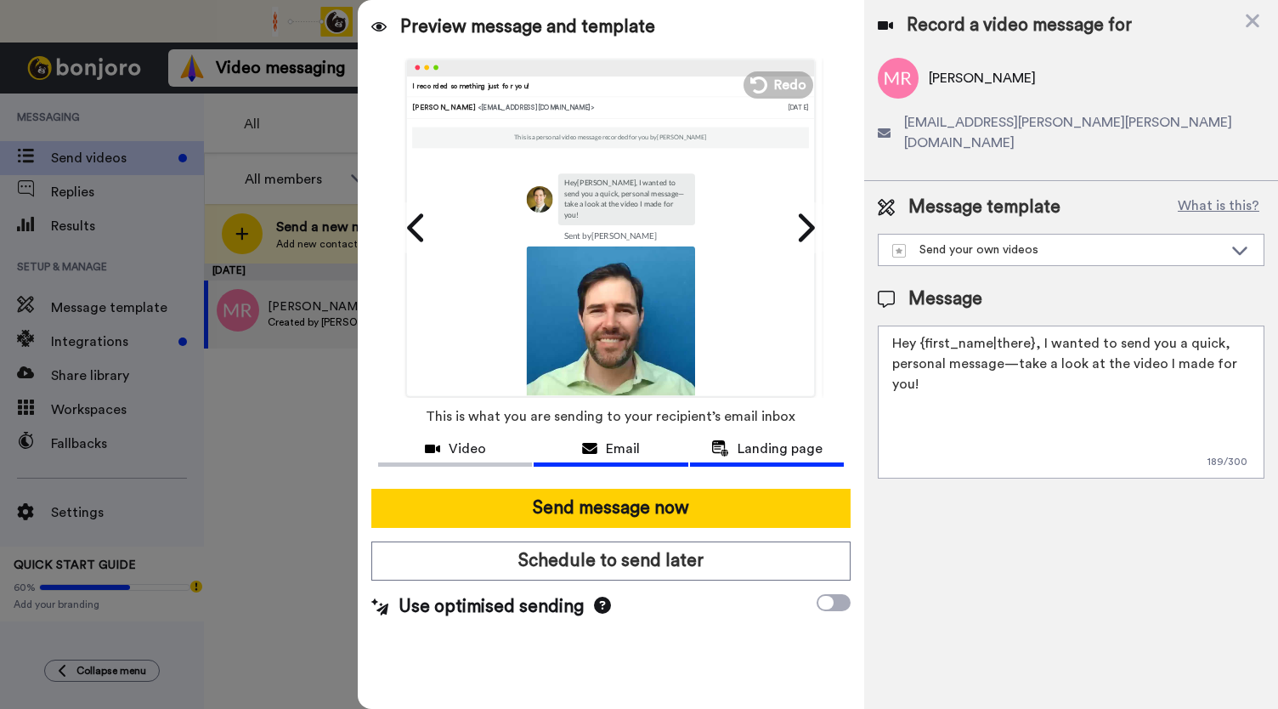
click at [776, 451] on span "Landing page" at bounding box center [779, 448] width 85 height 20
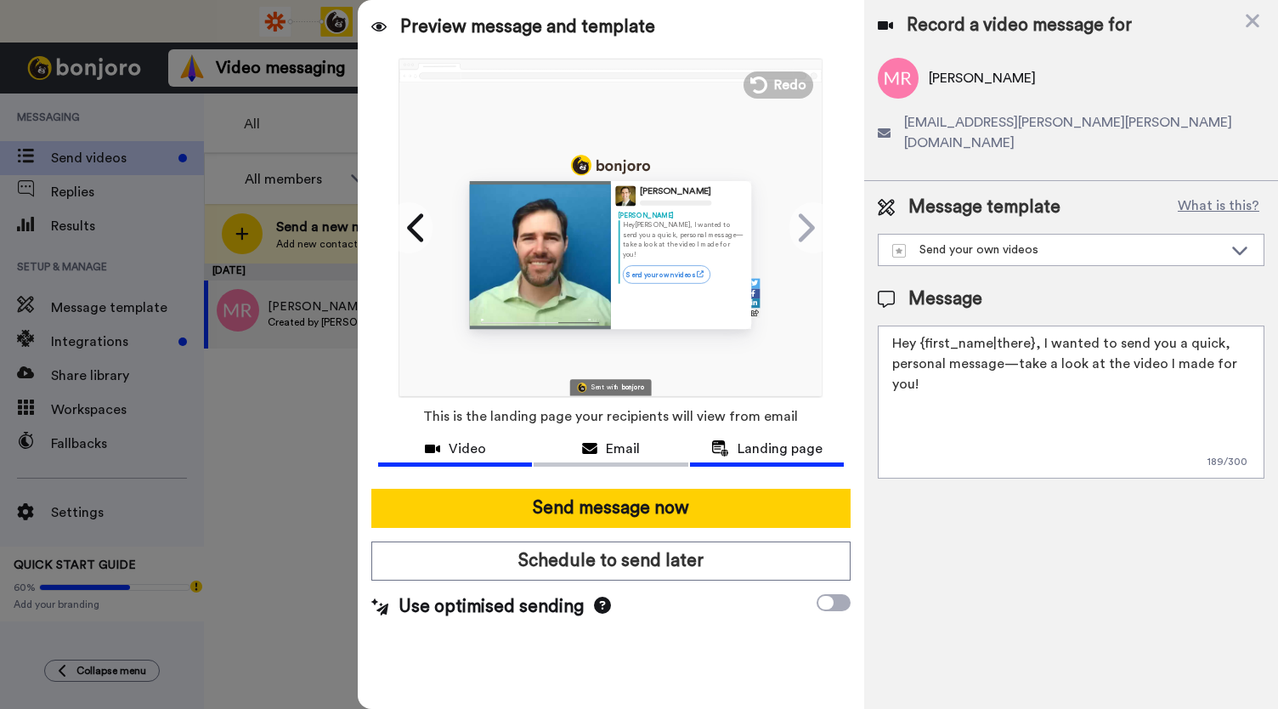
click at [461, 440] on span "Video" at bounding box center [467, 448] width 37 height 20
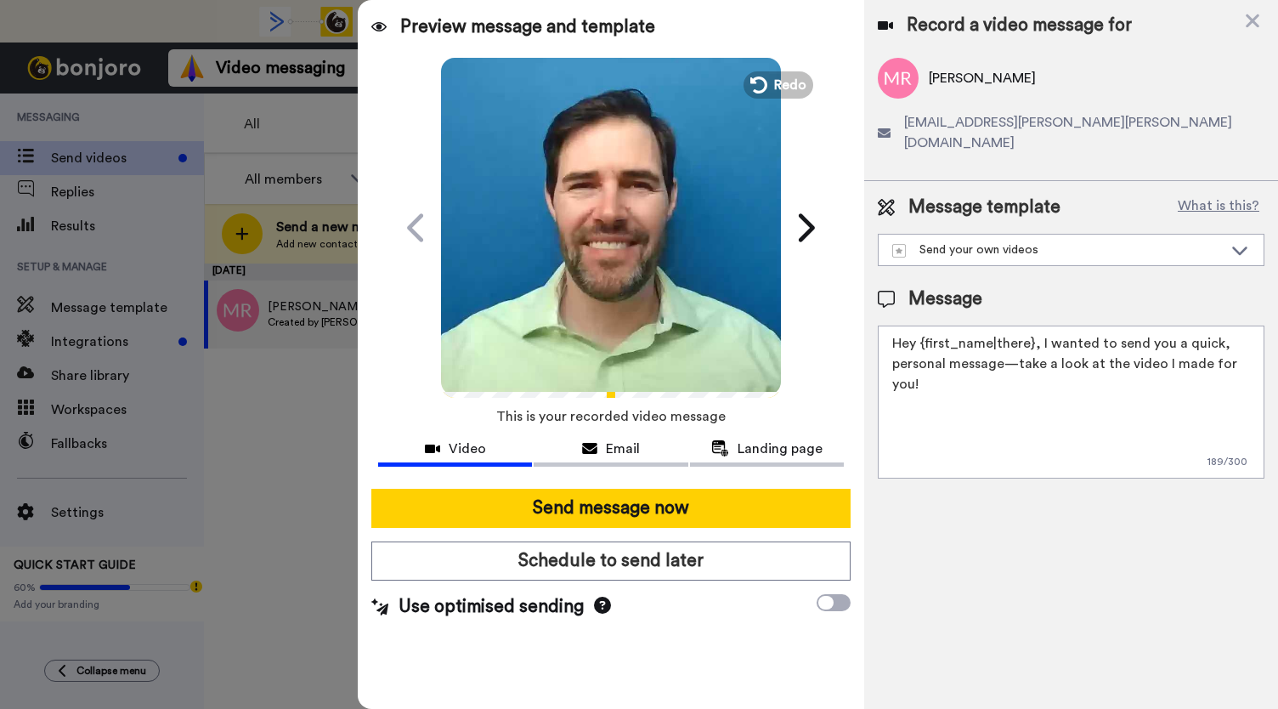
drag, startPoint x: 596, startPoint y: 227, endPoint x: 601, endPoint y: 284, distance: 57.1
click at [601, 224] on icon at bounding box center [611, 227] width 42 height 42
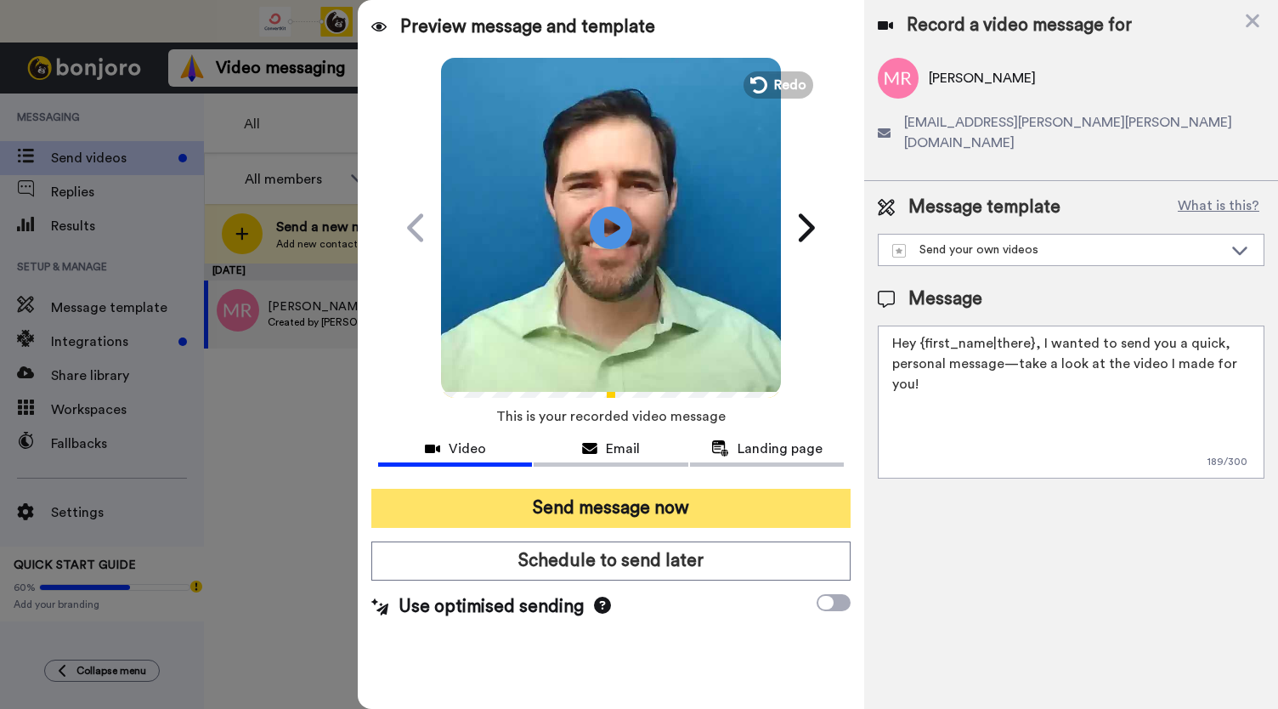
click at [604, 493] on button "Send message now" at bounding box center [610, 508] width 479 height 39
